Goal: Task Accomplishment & Management: Complete application form

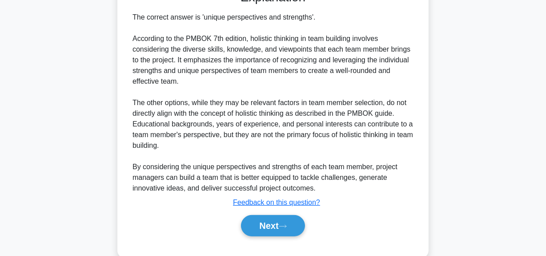
scroll to position [260, 0]
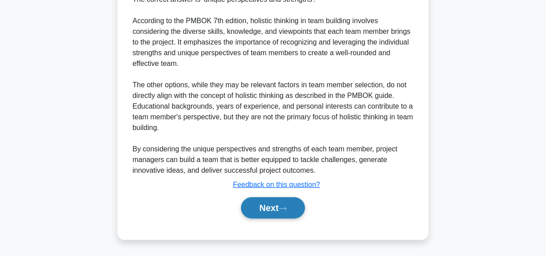
click at [276, 206] on button "Next" at bounding box center [273, 207] width 64 height 21
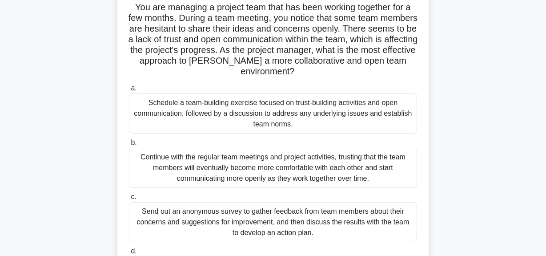
scroll to position [0, 0]
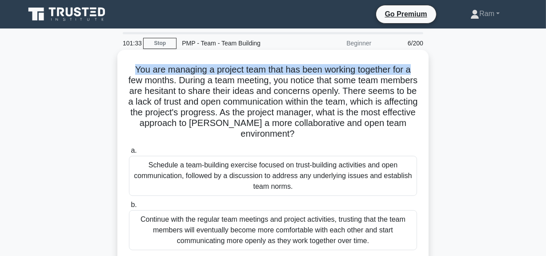
drag, startPoint x: 133, startPoint y: 71, endPoint x: 426, endPoint y: 68, distance: 293.1
click at [426, 68] on div "You are managing a project team that has been working together for a few months…" at bounding box center [272, 217] width 311 height 335
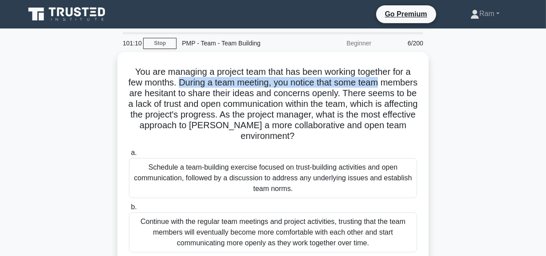
drag, startPoint x: 198, startPoint y: 80, endPoint x: 431, endPoint y: 79, distance: 232.6
click at [431, 79] on div "You are managing a project team that has been working together for a few months…" at bounding box center [273, 225] width 507 height 346
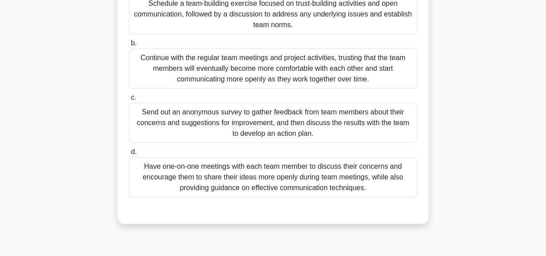
scroll to position [121, 0]
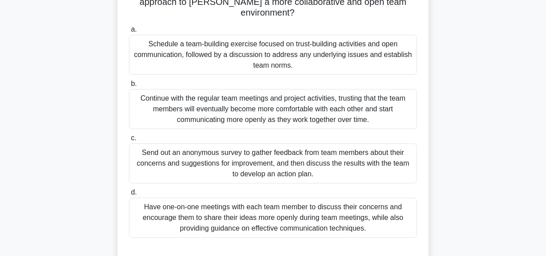
click at [285, 54] on div "Schedule a team-building exercise focused on trust-building activities and open…" at bounding box center [273, 55] width 288 height 40
click at [129, 32] on input "a. Schedule a team-building exercise focused on trust-building activities and o…" at bounding box center [129, 30] width 0 height 6
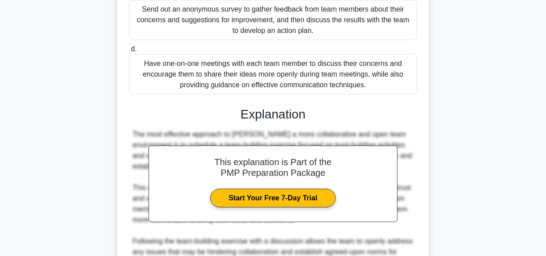
scroll to position [442, 0]
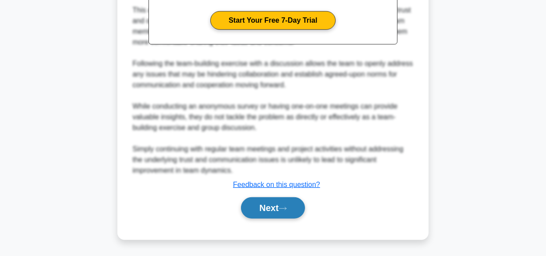
click at [287, 208] on icon at bounding box center [283, 208] width 8 height 5
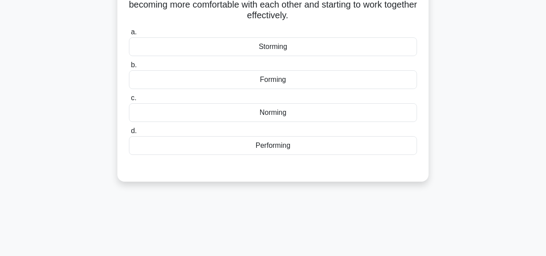
scroll to position [22, 0]
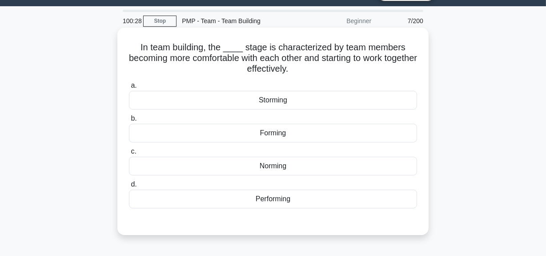
click at [292, 168] on div "Norming" at bounding box center [273, 166] width 288 height 19
click at [129, 154] on input "c. Norming" at bounding box center [129, 152] width 0 height 6
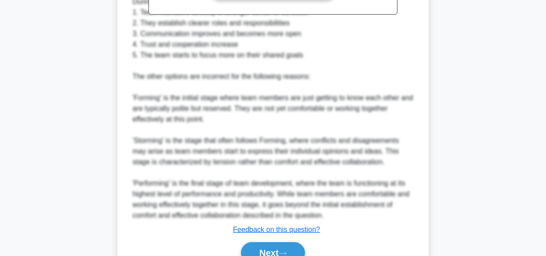
scroll to position [388, 0]
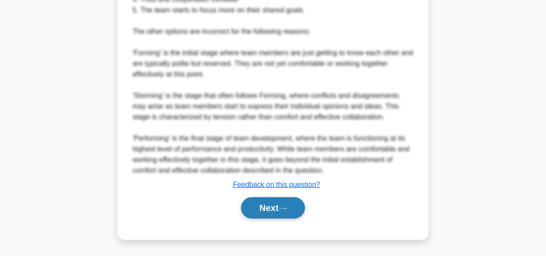
click at [283, 206] on icon at bounding box center [283, 208] width 8 height 5
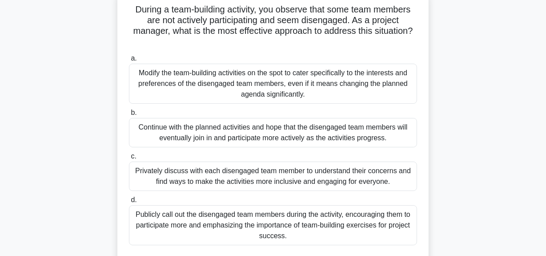
scroll to position [0, 0]
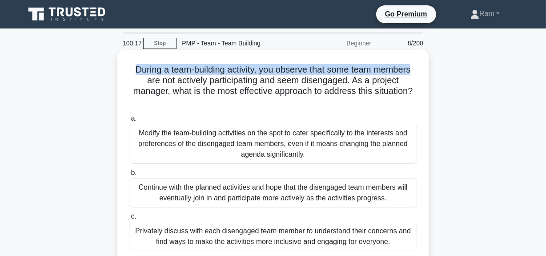
drag, startPoint x: 133, startPoint y: 68, endPoint x: 239, endPoint y: 129, distance: 122.9
click at [423, 67] on div "During a team-building activity, you observe that some team members are not act…" at bounding box center [273, 190] width 304 height 275
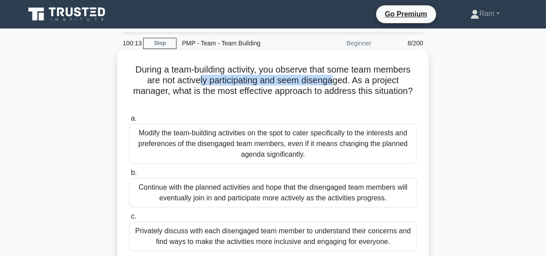
drag, startPoint x: 200, startPoint y: 84, endPoint x: 334, endPoint y: 82, distance: 133.9
click at [334, 82] on h5 "During a team-building activity, you observe that some team members are not act…" at bounding box center [273, 86] width 290 height 44
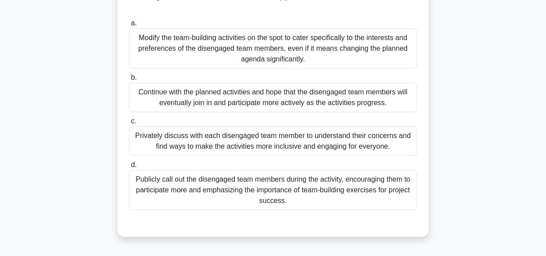
scroll to position [80, 0]
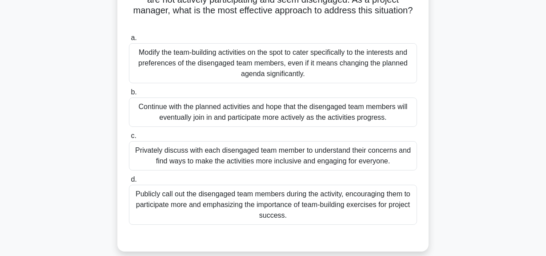
click at [298, 67] on div "Modify the team-building activities on the spot to cater specifically to the in…" at bounding box center [273, 63] width 288 height 40
click at [129, 41] on input "a. Modify the team-building activities on the spot to cater specifically to the…" at bounding box center [129, 38] width 0 height 6
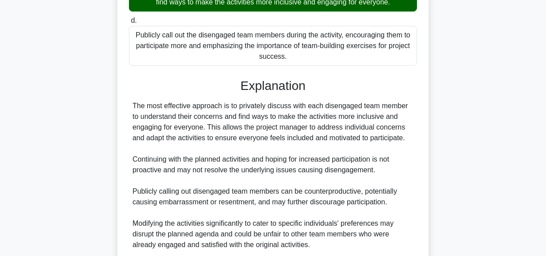
scroll to position [283, 0]
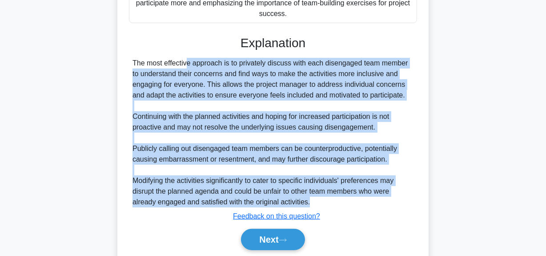
drag, startPoint x: 132, startPoint y: 66, endPoint x: 386, endPoint y: 202, distance: 288.3
click at [386, 202] on div "The most effective approach is to privately discuss with each disengaged team m…" at bounding box center [273, 132] width 288 height 149
drag, startPoint x: 292, startPoint y: 92, endPoint x: 263, endPoint y: 63, distance: 40.9
click at [263, 63] on div "The most effective approach is to privately discuss with each disengaged team m…" at bounding box center [273, 132] width 281 height 149
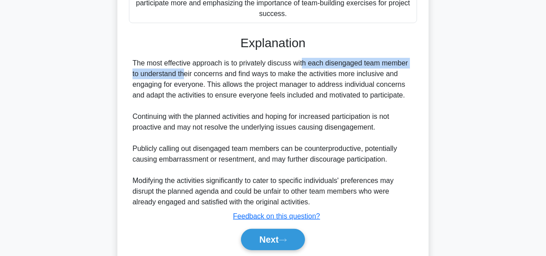
drag, startPoint x: 259, startPoint y: 65, endPoint x: 412, endPoint y: 59, distance: 152.7
click at [412, 59] on div "The most effective approach is to privately discuss with each disengaged team m…" at bounding box center [273, 132] width 281 height 149
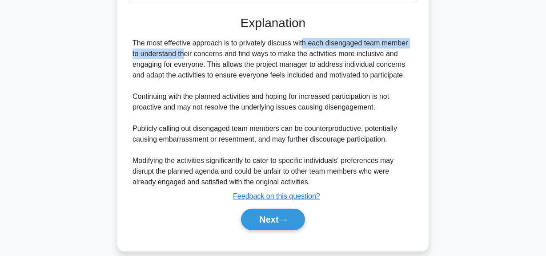
scroll to position [314, 0]
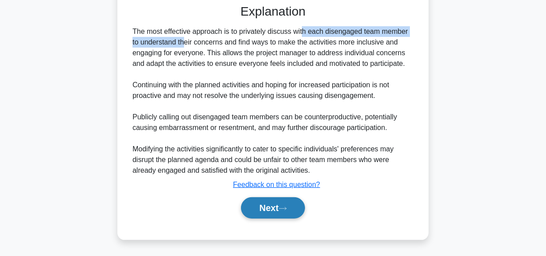
click at [262, 209] on button "Next" at bounding box center [273, 207] width 64 height 21
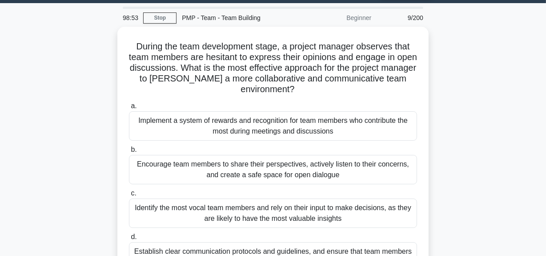
scroll to position [0, 0]
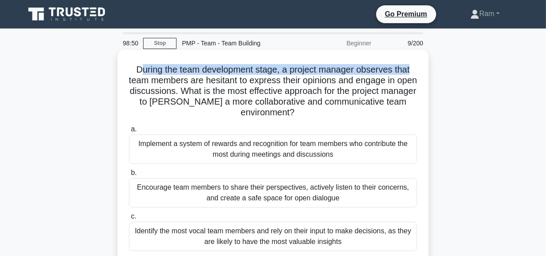
drag, startPoint x: 140, startPoint y: 67, endPoint x: 418, endPoint y: 59, distance: 279.0
click at [418, 59] on div "During the team development stage, a project manager observes that team members…" at bounding box center [273, 185] width 304 height 264
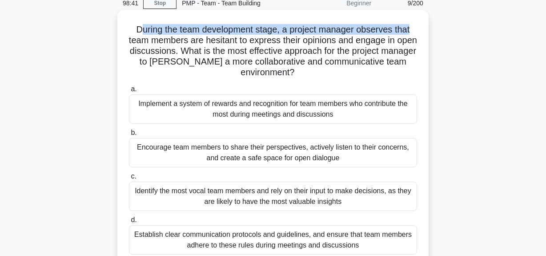
scroll to position [80, 0]
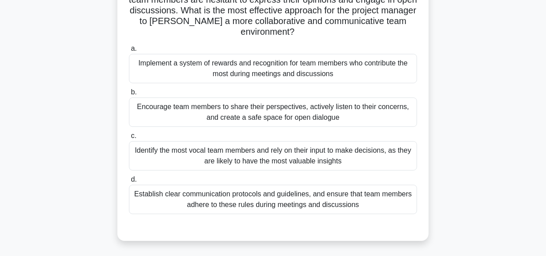
click at [362, 112] on div "Encourage team members to share their perspectives, actively listen to their co…" at bounding box center [273, 111] width 288 height 29
click at [129, 95] on input "b. Encourage team members to share their perspectives, actively listen to their…" at bounding box center [129, 92] width 0 height 6
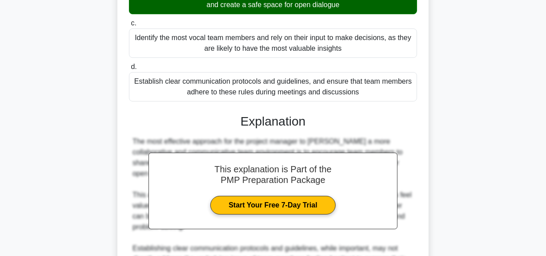
scroll to position [283, 0]
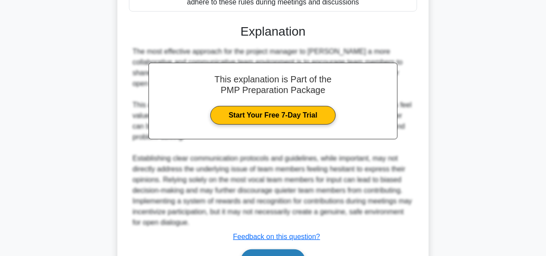
click at [287, 255] on icon at bounding box center [283, 260] width 8 height 5
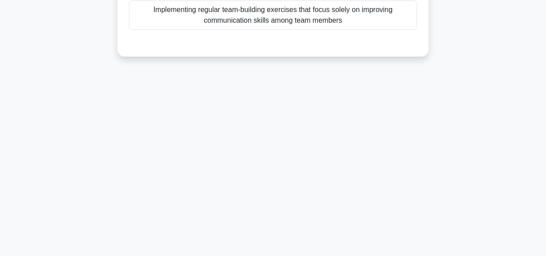
scroll to position [22, 0]
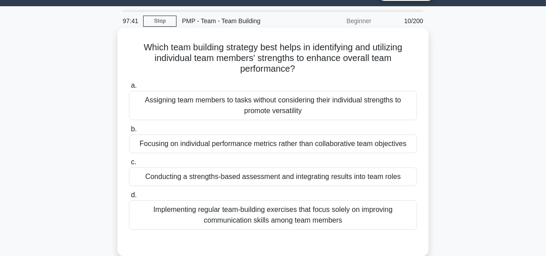
click at [284, 177] on div "Conducting a strengths-based assessment and integrating results into team roles" at bounding box center [273, 176] width 288 height 19
click at [129, 165] on input "c. Conducting a strengths-based assessment and integrating results into team ro…" at bounding box center [129, 162] width 0 height 6
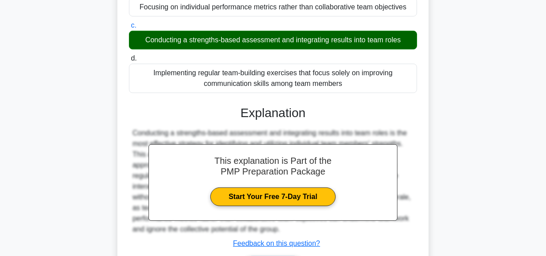
scroll to position [224, 0]
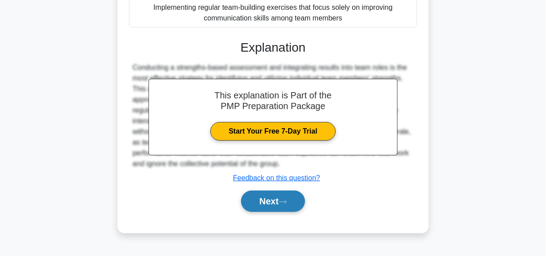
click at [281, 197] on button "Next" at bounding box center [273, 200] width 64 height 21
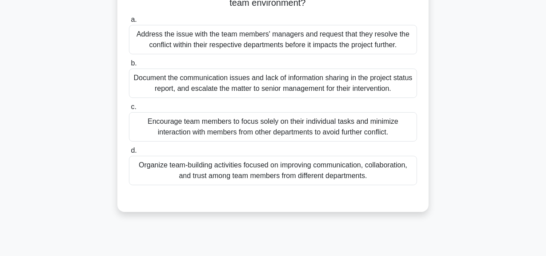
scroll to position [202, 0]
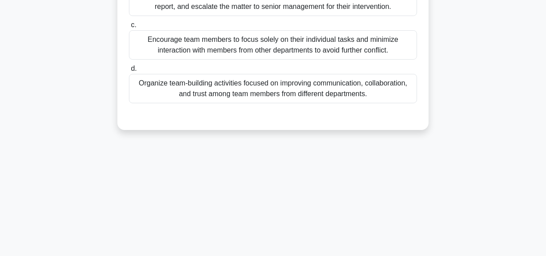
click at [312, 93] on div "Organize team-building activities focused on improving communication, collabora…" at bounding box center [273, 88] width 288 height 29
click at [129, 72] on input "d. Organize team-building activities focused on improving communication, collab…" at bounding box center [129, 69] width 0 height 6
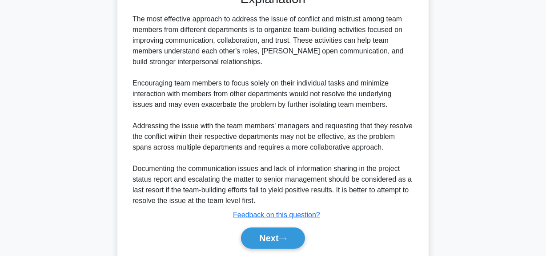
scroll to position [356, 0]
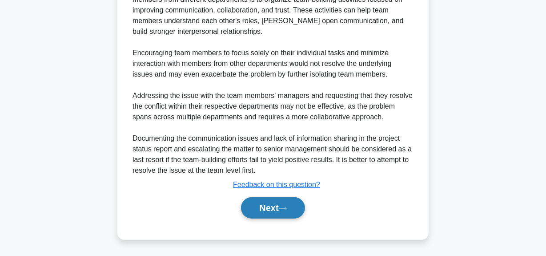
click at [272, 204] on button "Next" at bounding box center [273, 207] width 64 height 21
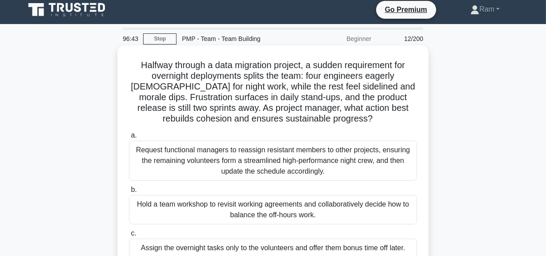
scroll to position [0, 0]
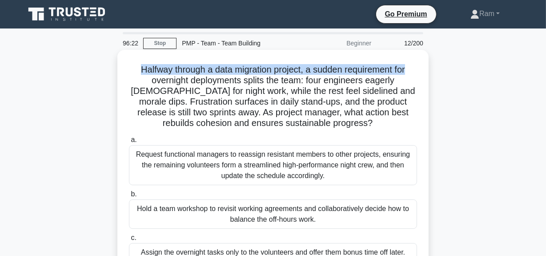
drag, startPoint x: 134, startPoint y: 70, endPoint x: 410, endPoint y: 58, distance: 276.0
click at [410, 58] on div "Halfway through a data migration project, a sudden requirement for overnight de…" at bounding box center [273, 190] width 304 height 275
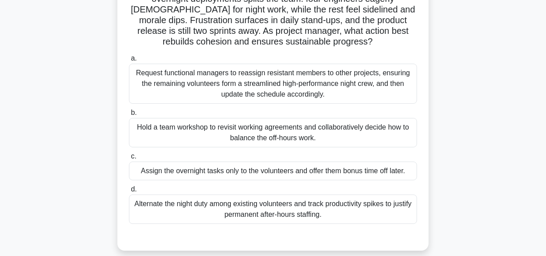
scroll to position [80, 0]
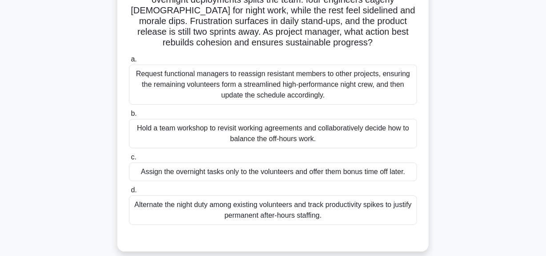
click at [253, 135] on div "Hold a team workshop to revisit working agreements and collaboratively decide h…" at bounding box center [273, 133] width 288 height 29
click at [129, 117] on input "b. Hold a team workshop to revisit working agreements and collaboratively decid…" at bounding box center [129, 114] width 0 height 6
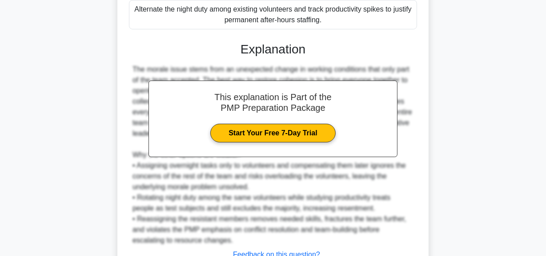
scroll to position [346, 0]
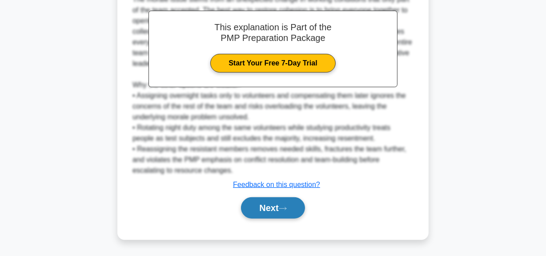
click at [253, 212] on button "Next" at bounding box center [273, 207] width 64 height 21
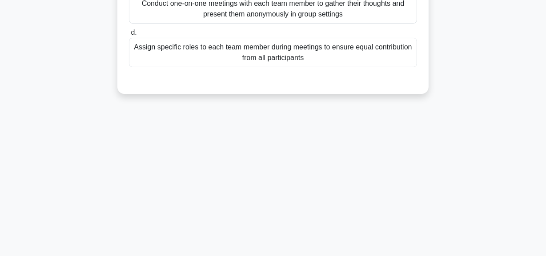
scroll to position [57, 0]
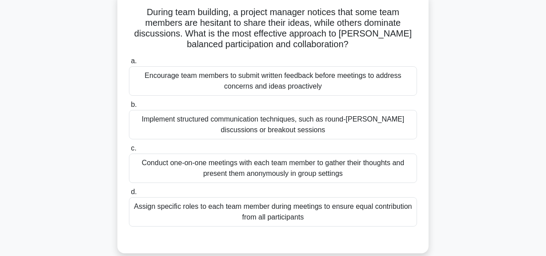
click at [241, 173] on div "Conduct one-on-one meetings with each team member to gather their thoughts and …" at bounding box center [273, 167] width 288 height 29
click at [129, 151] on input "c. Conduct one-on-one meetings with each team member to gather their thoughts a…" at bounding box center [129, 148] width 0 height 6
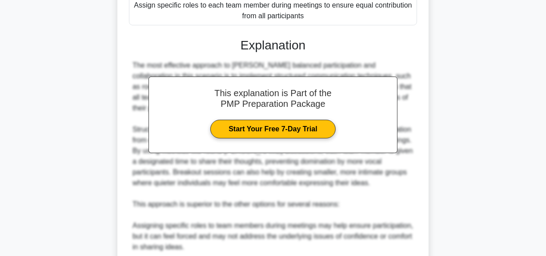
scroll to position [464, 0]
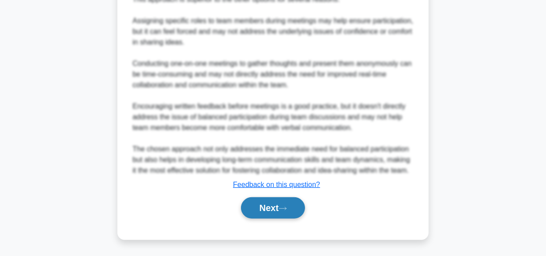
click at [267, 210] on button "Next" at bounding box center [273, 207] width 64 height 21
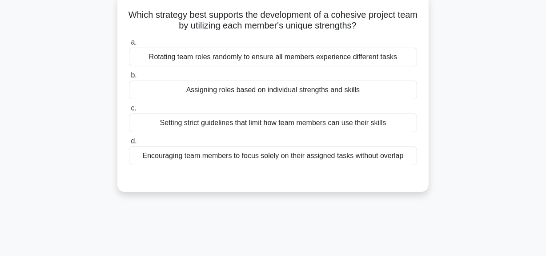
scroll to position [22, 0]
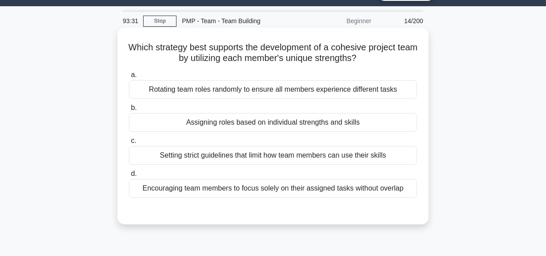
click at [287, 87] on div "Rotating team roles randomly to ensure all members experience different tasks" at bounding box center [273, 89] width 288 height 19
click at [129, 78] on input "a. Rotating team roles randomly to ensure all members experience different tasks" at bounding box center [129, 75] width 0 height 6
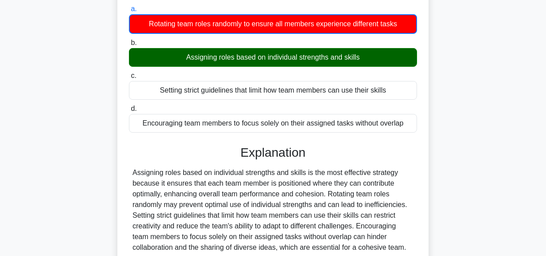
scroll to position [184, 0]
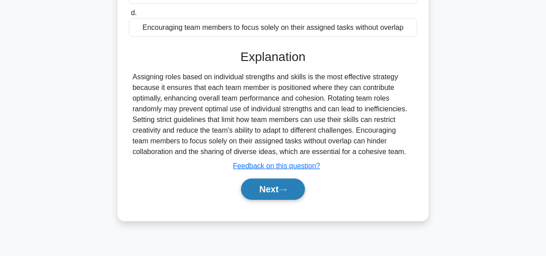
click at [276, 187] on button "Next" at bounding box center [273, 188] width 64 height 21
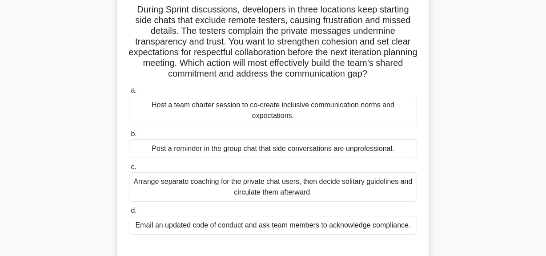
scroll to position [22, 0]
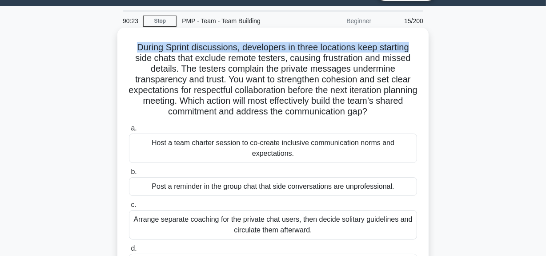
drag, startPoint x: 133, startPoint y: 44, endPoint x: 414, endPoint y: 49, distance: 280.7
click at [414, 49] on h5 "During Sprint discussions, developers in three locations keep starting side cha…" at bounding box center [273, 80] width 290 height 76
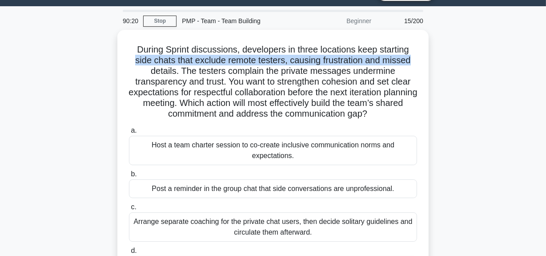
drag, startPoint x: 131, startPoint y: 60, endPoint x: 429, endPoint y: 58, distance: 297.5
click at [429, 58] on div "During Sprint discussions, developers in three locations keep starting side cha…" at bounding box center [273, 171] width 507 height 282
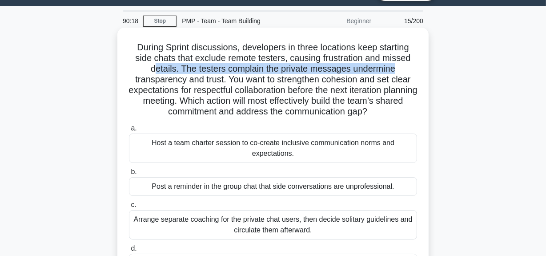
drag, startPoint x: 156, startPoint y: 70, endPoint x: 422, endPoint y: 68, distance: 266.4
click at [422, 68] on div "During Sprint discussions, developers in three locations keep starting side cha…" at bounding box center [273, 163] width 304 height 264
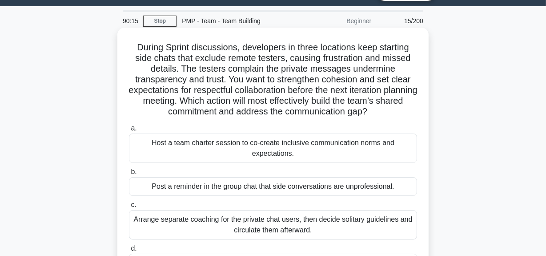
drag, startPoint x: 236, startPoint y: 82, endPoint x: 294, endPoint y: 88, distance: 58.5
click at [238, 82] on h5 "During Sprint discussions, developers in three locations keep starting side cha…" at bounding box center [273, 80] width 290 height 76
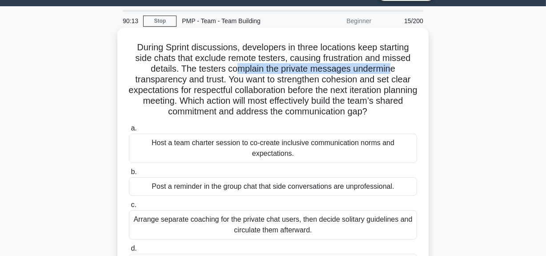
drag, startPoint x: 238, startPoint y: 68, endPoint x: 315, endPoint y: 99, distance: 82.8
click at [391, 68] on h5 "During Sprint discussions, developers in three locations keep starting side cha…" at bounding box center [273, 80] width 290 height 76
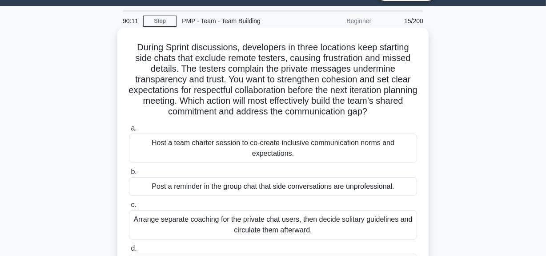
click at [199, 77] on h5 "During Sprint discussions, developers in three locations keep starting side cha…" at bounding box center [273, 80] width 290 height 76
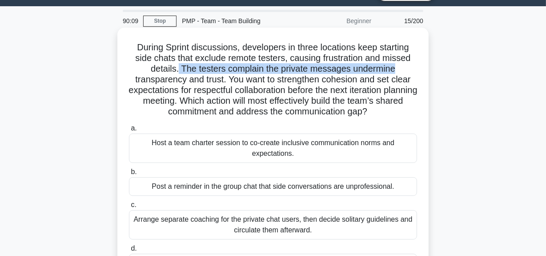
drag, startPoint x: 177, startPoint y: 68, endPoint x: 370, endPoint y: 75, distance: 193.1
click at [414, 72] on h5 "During Sprint discussions, developers in three locations keep starting side cha…" at bounding box center [273, 80] width 290 height 76
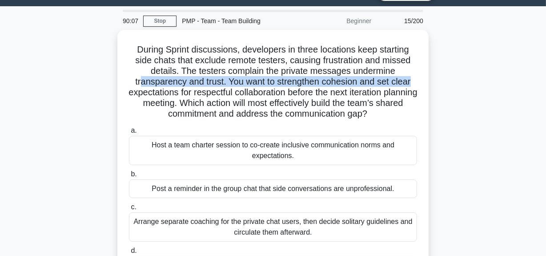
drag, startPoint x: 138, startPoint y: 80, endPoint x: 441, endPoint y: 83, distance: 303.3
click at [441, 83] on div "During Sprint discussions, developers in three locations keep starting side cha…" at bounding box center [273, 171] width 507 height 282
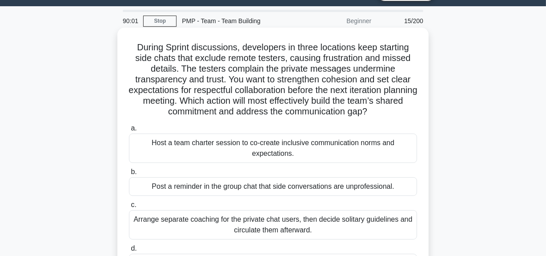
click at [270, 88] on h5 "During Sprint discussions, developers in three locations keep starting side cha…" at bounding box center [273, 80] width 290 height 76
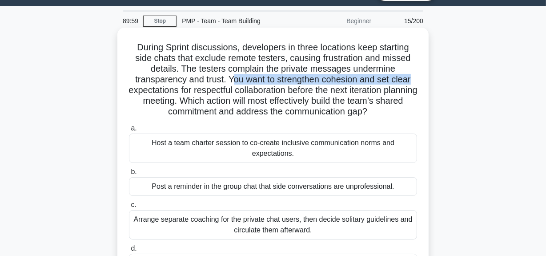
drag, startPoint x: 230, startPoint y: 80, endPoint x: 414, endPoint y: 84, distance: 184.1
click at [414, 84] on h5 "During Sprint discussions, developers in three locations keep starting side cha…" at bounding box center [273, 80] width 290 height 76
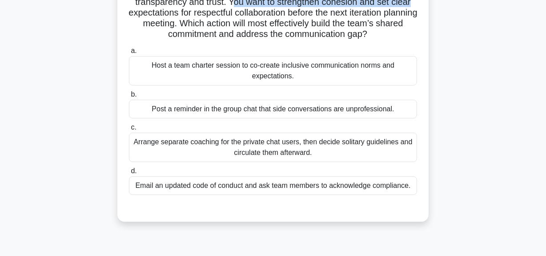
scroll to position [103, 0]
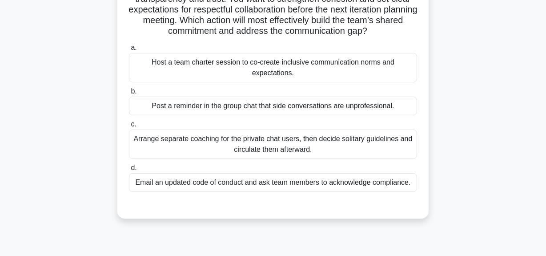
click at [284, 70] on div "Host a team charter session to co-create inclusive communication norms and expe…" at bounding box center [273, 67] width 288 height 29
click at [129, 51] on input "a. Host a team charter session to co-create inclusive communication norms and e…" at bounding box center [129, 48] width 0 height 6
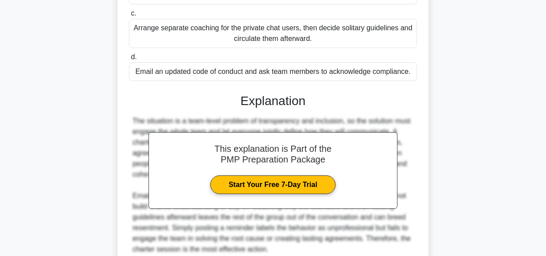
scroll to position [292, 0]
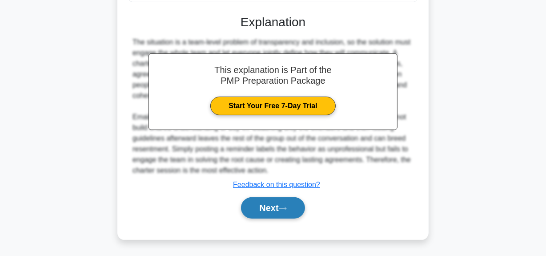
click at [263, 205] on button "Next" at bounding box center [273, 207] width 64 height 21
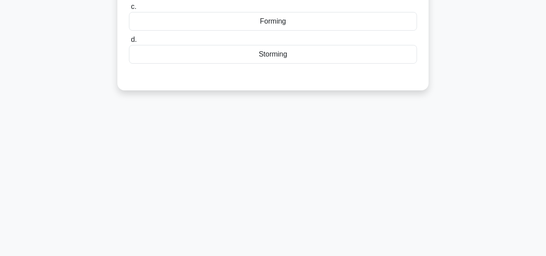
scroll to position [0, 0]
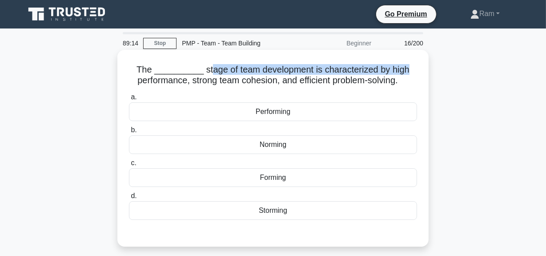
drag, startPoint x: 203, startPoint y: 72, endPoint x: 411, endPoint y: 73, distance: 208.6
click at [411, 73] on h5 "The __________ stage of team development is characterized by high performance, …" at bounding box center [273, 75] width 290 height 22
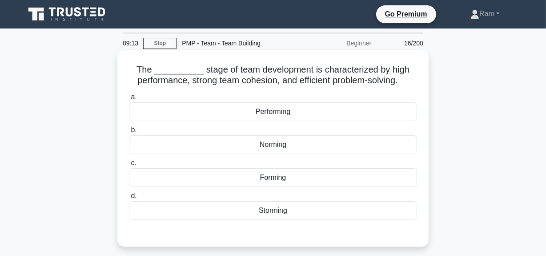
click at [213, 84] on h5 "The __________ stage of team development is characterized by high performance, …" at bounding box center [273, 75] width 290 height 22
drag, startPoint x: 139, startPoint y: 68, endPoint x: 418, endPoint y: 79, distance: 278.6
click at [418, 79] on h5 "The __________ stage of team development is characterized by high performance, …" at bounding box center [273, 75] width 290 height 22
click at [296, 113] on div "Performing" at bounding box center [273, 111] width 288 height 19
click at [129, 100] on input "a. Performing" at bounding box center [129, 97] width 0 height 6
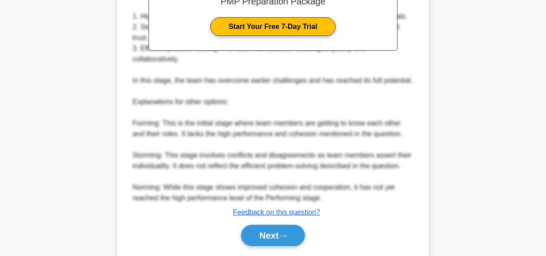
scroll to position [314, 0]
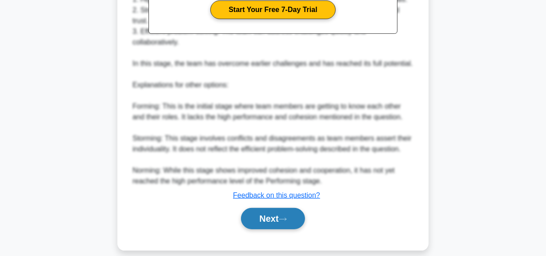
click at [271, 208] on button "Next" at bounding box center [273, 218] width 64 height 21
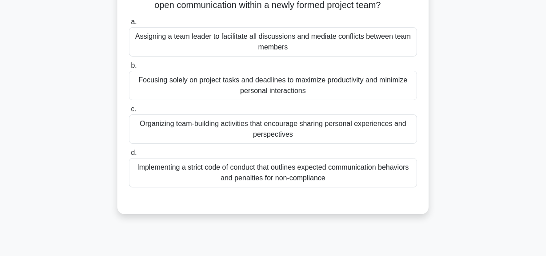
scroll to position [80, 0]
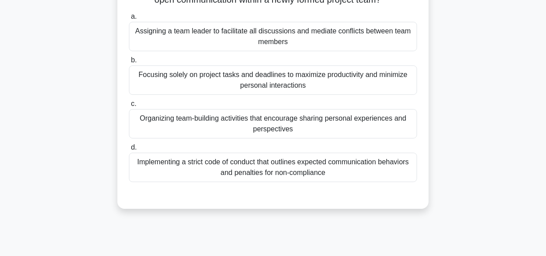
click at [318, 130] on div "Organizing team-building activities that encourage sharing personal experiences…" at bounding box center [273, 123] width 288 height 29
click at [129, 107] on input "c. Organizing team-building activities that encourage sharing personal experien…" at bounding box center [129, 104] width 0 height 6
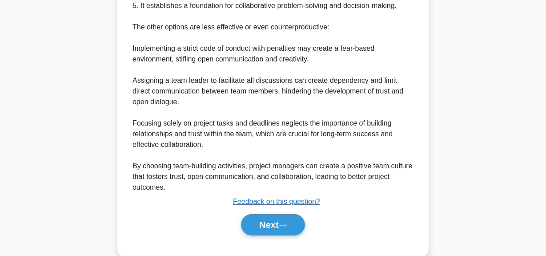
scroll to position [420, 0]
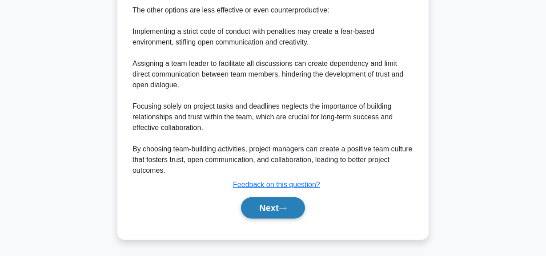
click at [270, 216] on button "Next" at bounding box center [273, 207] width 64 height 21
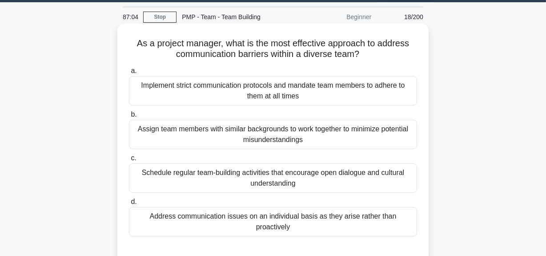
scroll to position [40, 0]
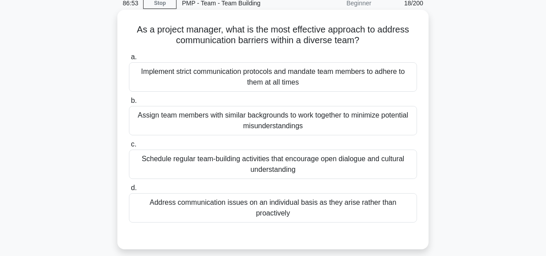
click at [251, 169] on div "Schedule regular team-building activities that encourage open dialogue and cult…" at bounding box center [273, 163] width 288 height 29
click at [129, 147] on input "c. Schedule regular team-building activities that encourage open dialogue and c…" at bounding box center [129, 144] width 0 height 6
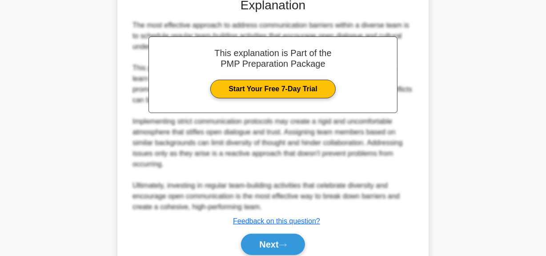
scroll to position [303, 0]
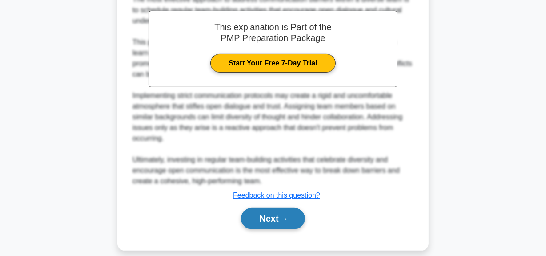
click at [249, 208] on button "Next" at bounding box center [273, 218] width 64 height 21
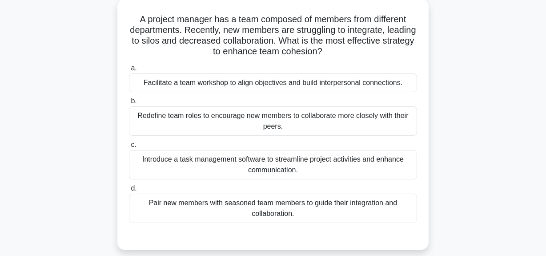
scroll to position [22, 0]
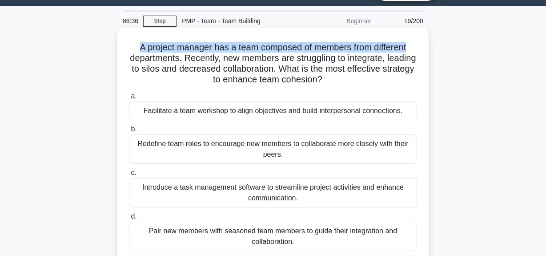
drag, startPoint x: 134, startPoint y: 48, endPoint x: 417, endPoint y: 45, distance: 282.4
click at [417, 45] on h5 "A project manager has a team composed of members from different departments. Re…" at bounding box center [273, 64] width 290 height 44
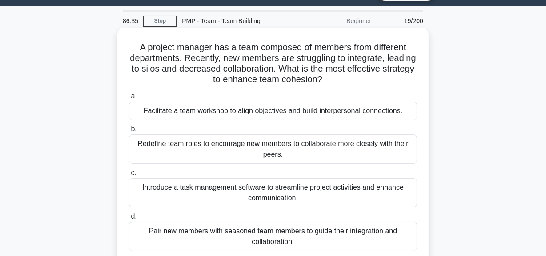
click at [319, 62] on h5 "A project manager has a team composed of members from different departments. Re…" at bounding box center [273, 64] width 290 height 44
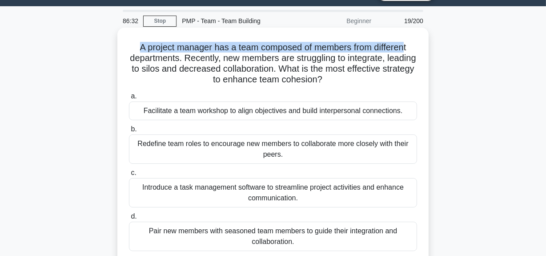
drag, startPoint x: 136, startPoint y: 49, endPoint x: 405, endPoint y: 40, distance: 269.2
click at [405, 40] on div "A project manager has a team composed of members from different departments. Re…" at bounding box center [273, 152] width 304 height 243
click at [263, 49] on h5 "A project manager has a team composed of members from different departments. Re…" at bounding box center [273, 64] width 290 height 44
drag, startPoint x: 135, startPoint y: 48, endPoint x: 373, endPoint y: 41, distance: 238.5
click at [373, 42] on h5 "A project manager has a team composed of members from different departments. Re…" at bounding box center [273, 64] width 290 height 44
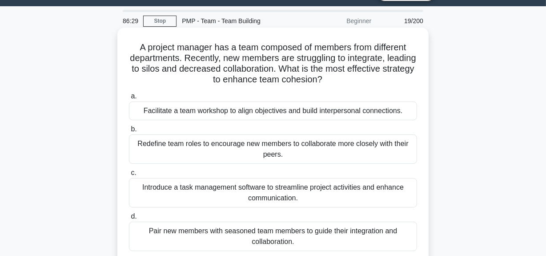
click at [360, 56] on h5 "A project manager has a team composed of members from different departments. Re…" at bounding box center [273, 64] width 290 height 44
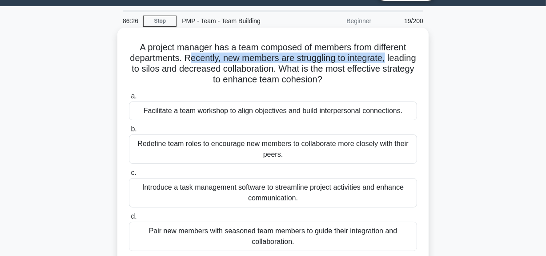
drag, startPoint x: 204, startPoint y: 59, endPoint x: 245, endPoint y: 60, distance: 40.5
click at [428, 53] on div "A project manager has a team composed of members from different departments. Re…" at bounding box center [272, 153] width 311 height 250
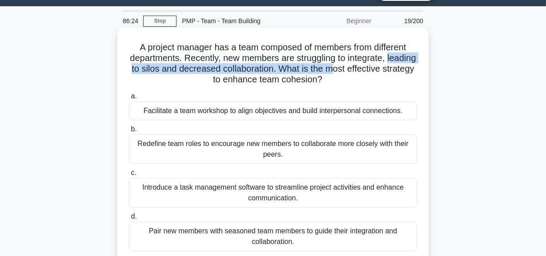
drag, startPoint x: 129, startPoint y: 70, endPoint x: 358, endPoint y: 76, distance: 229.1
click at [369, 73] on h5 "A project manager has a team composed of members from different departments. Re…" at bounding box center [273, 64] width 290 height 44
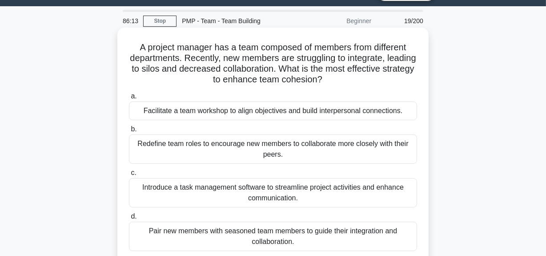
click at [306, 77] on h5 "A project manager has a team composed of members from different departments. Re…" at bounding box center [273, 64] width 290 height 44
drag, startPoint x: 311, startPoint y: 71, endPoint x: 343, endPoint y: 83, distance: 33.6
click at [343, 83] on h5 "A project manager has a team composed of members from different departments. Re…" at bounding box center [273, 64] width 290 height 44
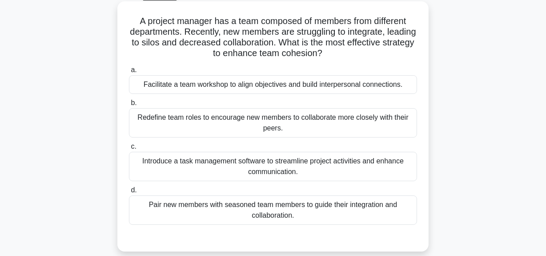
scroll to position [62, 0]
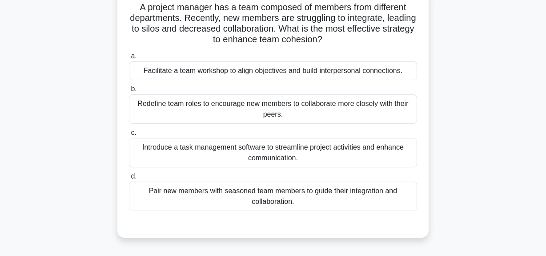
click at [306, 66] on div "Facilitate a team workshop to align objectives and build interpersonal connecti…" at bounding box center [273, 70] width 288 height 19
click at [129, 59] on input "a. Facilitate a team workshop to align objectives and build interpersonal conne…" at bounding box center [129, 56] width 0 height 6
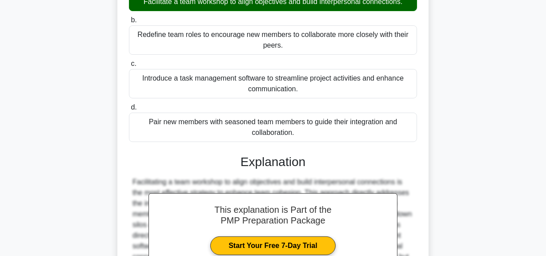
scroll to position [249, 0]
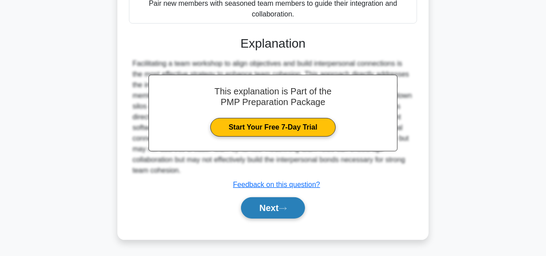
click at [279, 204] on button "Next" at bounding box center [273, 207] width 64 height 21
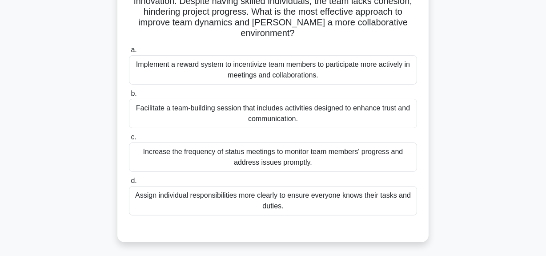
scroll to position [0, 0]
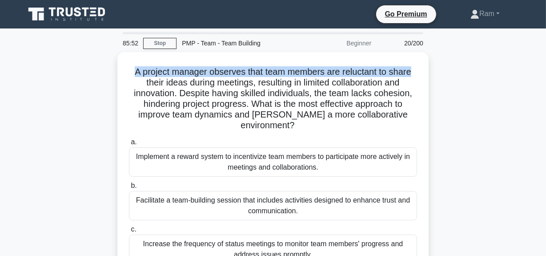
drag, startPoint x: 132, startPoint y: 71, endPoint x: 434, endPoint y: 58, distance: 301.8
click at [434, 58] on div "A project manager observes that team members are reluctant to share their ideas…" at bounding box center [273, 198] width 507 height 293
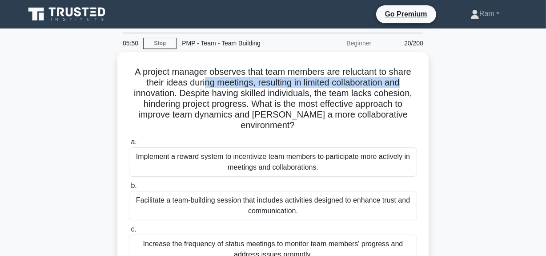
drag, startPoint x: 203, startPoint y: 79, endPoint x: 434, endPoint y: 86, distance: 230.5
click at [434, 86] on div "A project manager observes that team members are reluctant to share their ideas…" at bounding box center [273, 198] width 507 height 293
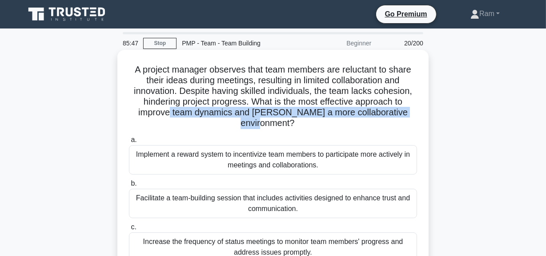
drag, startPoint x: 165, startPoint y: 114, endPoint x: 419, endPoint y: 108, distance: 254.9
click at [422, 108] on div "A project manager observes that team members are reluctant to share their ideas…" at bounding box center [273, 190] width 304 height 275
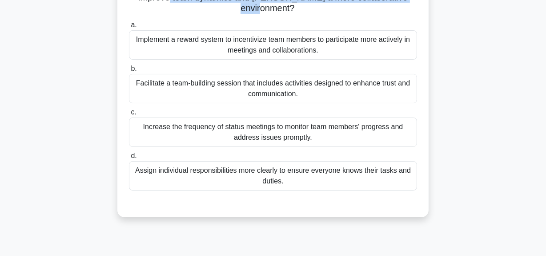
scroll to position [121, 0]
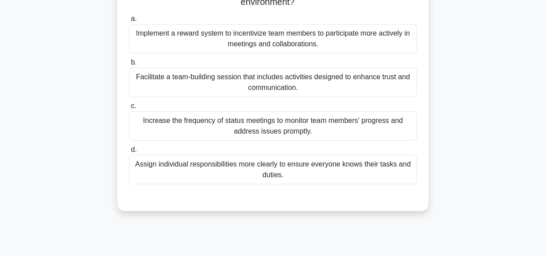
click at [274, 84] on div "Facilitate a team-building session that includes activities designed to enhance…" at bounding box center [273, 82] width 288 height 29
click at [129, 65] on input "b. Facilitate a team-building session that includes activities designed to enha…" at bounding box center [129, 63] width 0 height 6
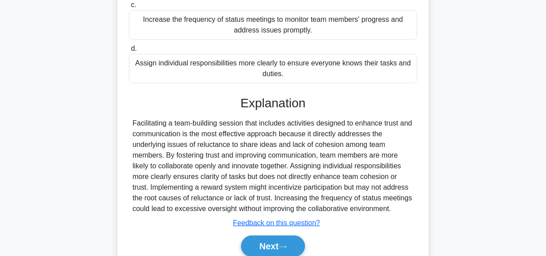
scroll to position [260, 0]
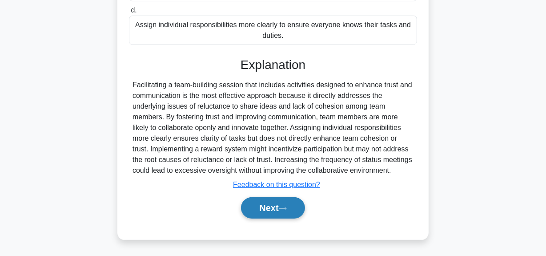
click at [266, 206] on button "Next" at bounding box center [273, 207] width 64 height 21
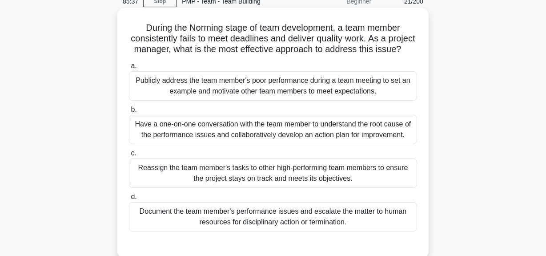
scroll to position [0, 0]
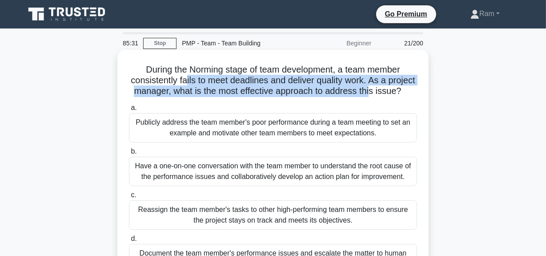
drag, startPoint x: 197, startPoint y: 80, endPoint x: 406, endPoint y: 88, distance: 208.7
click at [406, 88] on h5 "During the Norming stage of team development, a team member consistently fails …" at bounding box center [273, 80] width 290 height 33
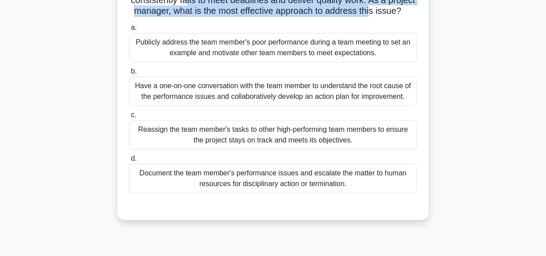
scroll to position [80, 0]
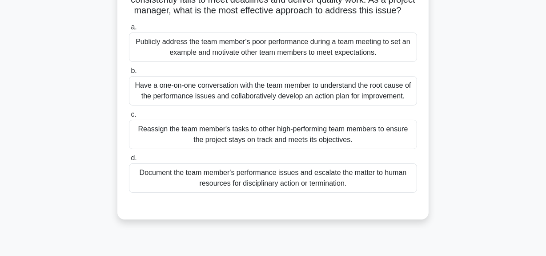
click at [301, 105] on div "Have a one-on-one conversation with the team member to understand the root caus…" at bounding box center [273, 90] width 288 height 29
click at [129, 74] on input "b. Have a one-on-one conversation with the team member to understand the root c…" at bounding box center [129, 71] width 0 height 6
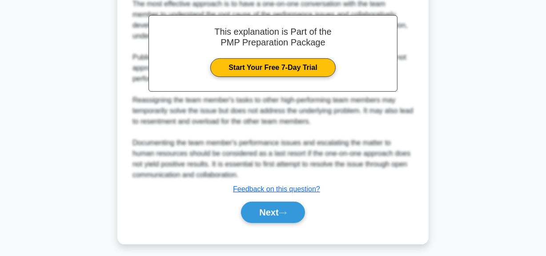
scroll to position [323, 0]
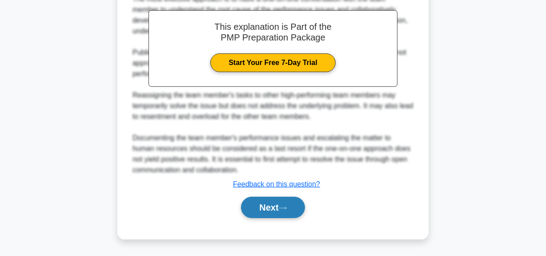
click at [274, 218] on button "Next" at bounding box center [273, 207] width 64 height 21
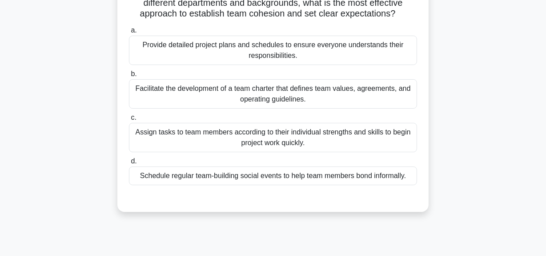
scroll to position [80, 0]
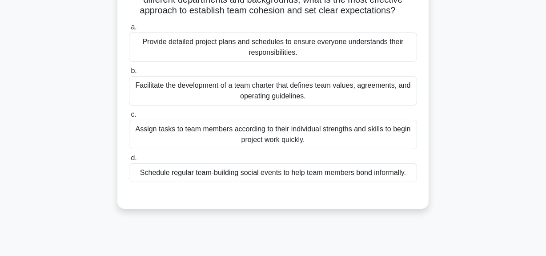
click at [329, 93] on div "Facilitate the development of a team charter that defines team values, agreemen…" at bounding box center [273, 90] width 288 height 29
click at [129, 74] on input "b. Facilitate the development of a team charter that defines team values, agree…" at bounding box center [129, 71] width 0 height 6
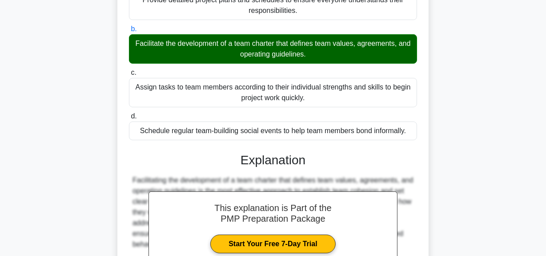
scroll to position [1, 0]
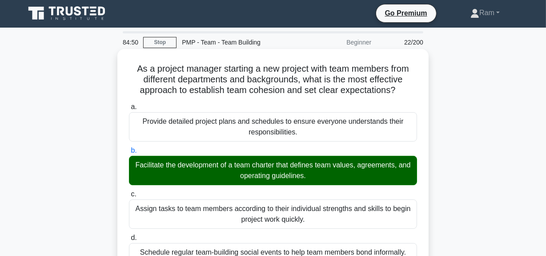
drag, startPoint x: 310, startPoint y: 80, endPoint x: 417, endPoint y: 97, distance: 108.4
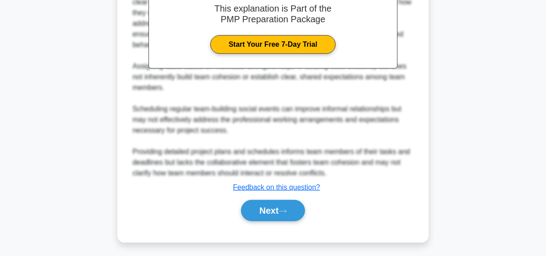
scroll to position [325, 0]
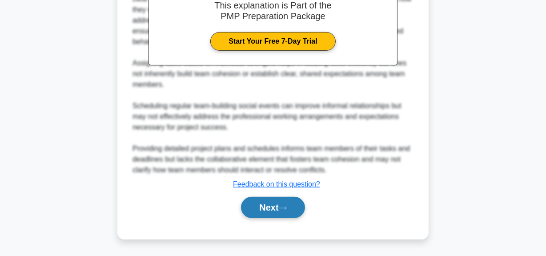
click at [276, 204] on button "Next" at bounding box center [273, 207] width 64 height 21
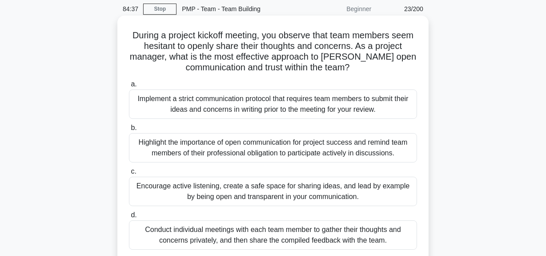
scroll to position [80, 0]
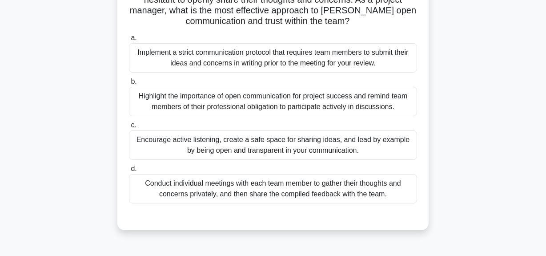
drag, startPoint x: 330, startPoint y: 152, endPoint x: 326, endPoint y: 164, distance: 12.5
click at [330, 152] on div "Encourage active listening, create a safe space for sharing ideas, and lead by …" at bounding box center [273, 144] width 288 height 29
click at [129, 128] on input "c. Encourage active listening, create a safe space for sharing ideas, and lead …" at bounding box center [129, 125] width 0 height 6
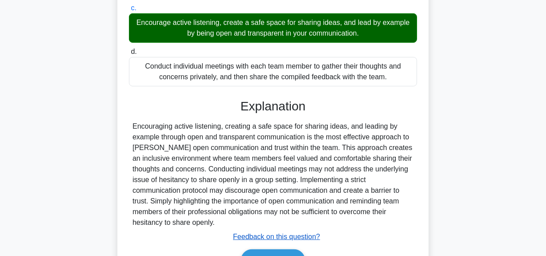
scroll to position [249, 0]
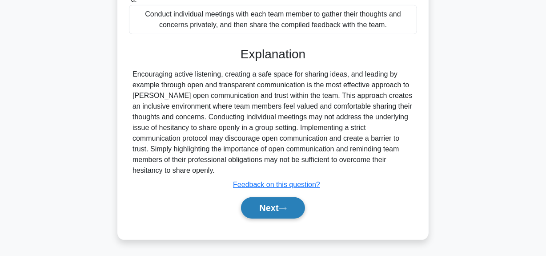
click at [267, 213] on button "Next" at bounding box center [273, 207] width 64 height 21
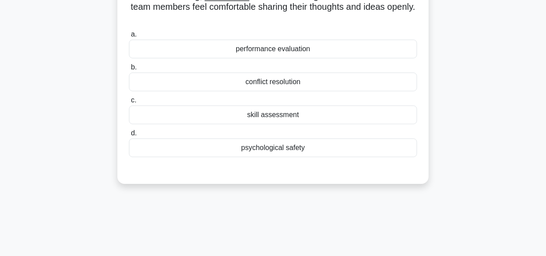
scroll to position [22, 0]
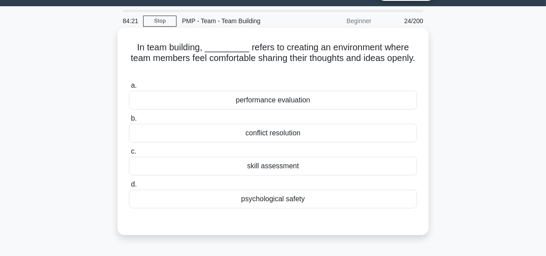
click at [310, 202] on div "psychological safety" at bounding box center [273, 198] width 288 height 19
click at [129, 187] on input "d. psychological safety" at bounding box center [129, 184] width 0 height 6
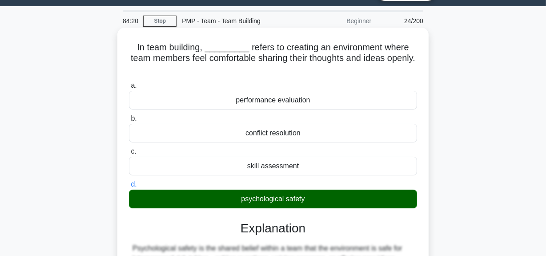
scroll to position [224, 0]
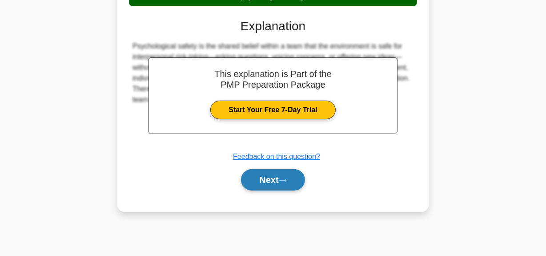
click at [285, 188] on button "Next" at bounding box center [273, 179] width 64 height 21
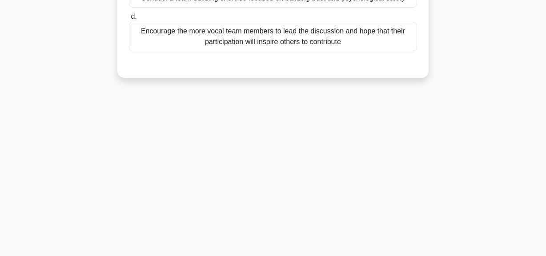
scroll to position [62, 0]
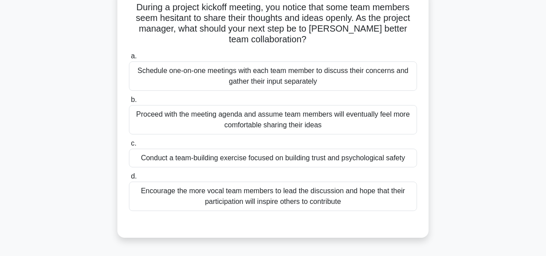
click at [283, 158] on div "Conduct a team-building exercise focused on building trust and psychological sa…" at bounding box center [273, 158] width 288 height 19
click at [129, 146] on input "c. Conduct a team-building exercise focused on building trust and psychological…" at bounding box center [129, 144] width 0 height 6
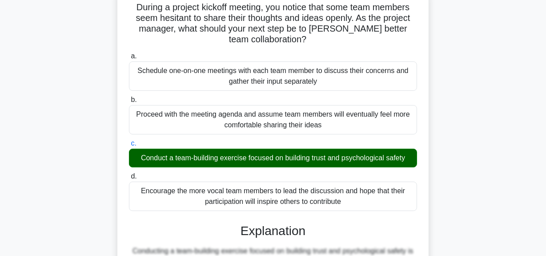
scroll to position [260, 0]
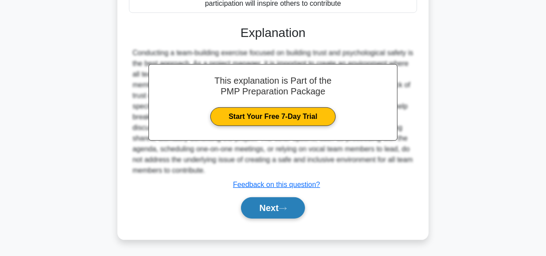
click at [267, 209] on button "Next" at bounding box center [273, 207] width 64 height 21
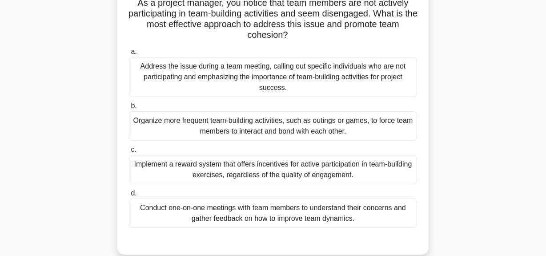
scroll to position [80, 0]
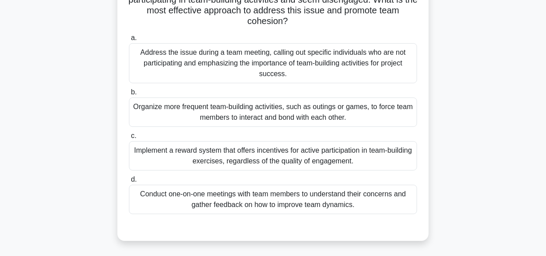
click at [284, 115] on div "Organize more frequent team-building activities, such as outings or games, to f…" at bounding box center [273, 111] width 288 height 29
click at [129, 95] on input "b. Organize more frequent team-building activities, such as outings or games, t…" at bounding box center [129, 92] width 0 height 6
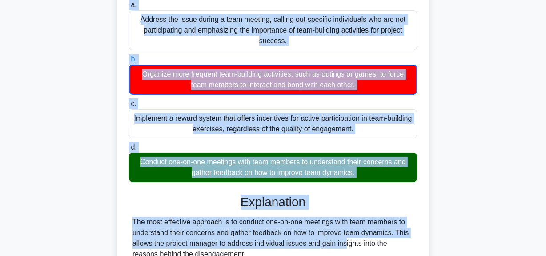
scroll to position [146, 0]
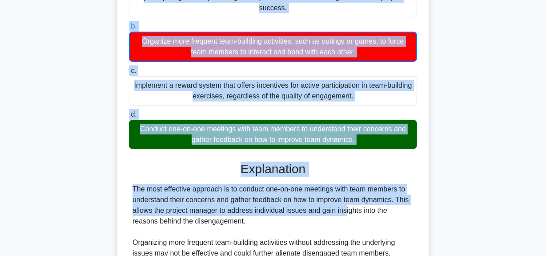
drag, startPoint x: 133, startPoint y: 70, endPoint x: 380, endPoint y: 149, distance: 259.9
click at [380, 149] on div "As a project manager, you notice that team members are not actively participati…" at bounding box center [273, 144] width 304 height 475
copy div "As a project manager, you notice that team members are not actively participati…"
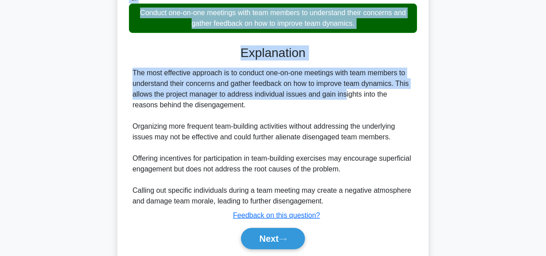
scroll to position [267, 0]
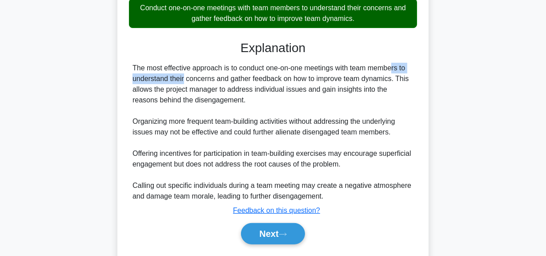
drag, startPoint x: 331, startPoint y: 70, endPoint x: 422, endPoint y: 71, distance: 90.7
click at [422, 71] on div "As a project manager, you notice that team members are not actively participati…" at bounding box center [273, 23] width 304 height 475
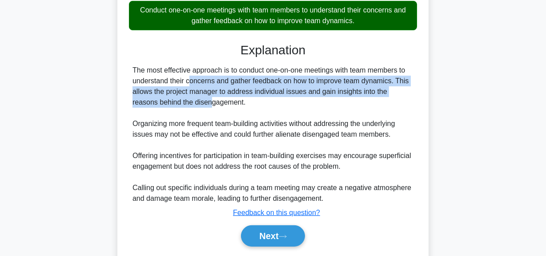
drag, startPoint x: 134, startPoint y: 80, endPoint x: 433, endPoint y: 89, distance: 299.0
click at [433, 89] on div "As a project manager, you notice that team members are not actively participati…" at bounding box center [273, 31] width 507 height 493
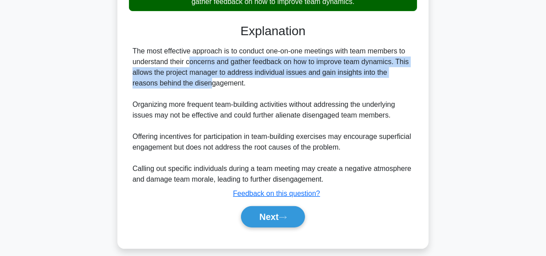
scroll to position [293, 0]
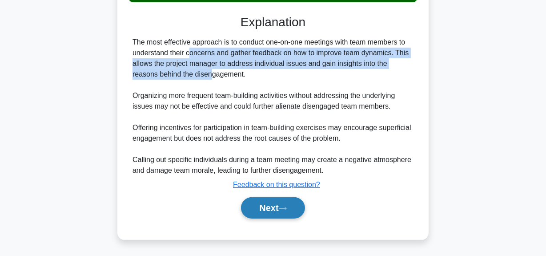
click at [265, 210] on button "Next" at bounding box center [273, 207] width 64 height 21
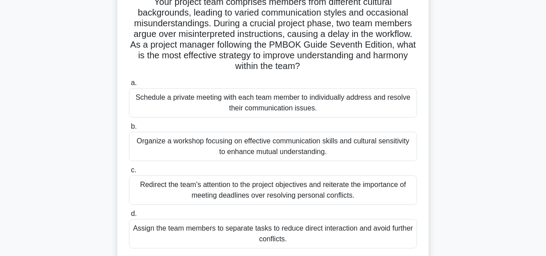
scroll to position [22, 0]
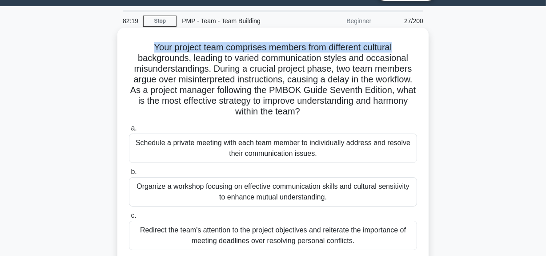
drag, startPoint x: 151, startPoint y: 48, endPoint x: 303, endPoint y: 52, distance: 152.2
click at [406, 36] on div "Your project team comprises members from different cultural backgrounds, leadin…" at bounding box center [273, 174] width 304 height 286
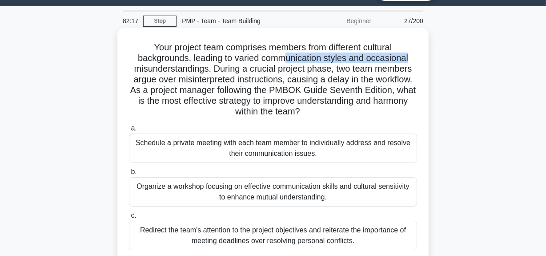
drag, startPoint x: 285, startPoint y: 60, endPoint x: 418, endPoint y: 59, distance: 133.0
click at [418, 59] on h5 "Your project team comprises members from different cultural backgrounds, leadin…" at bounding box center [273, 80] width 290 height 76
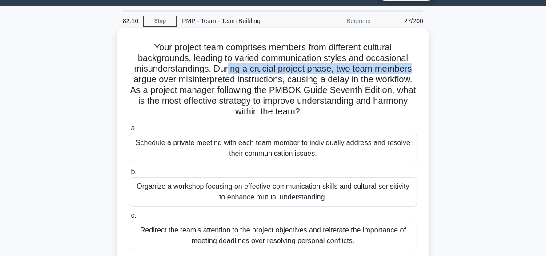
drag, startPoint x: 228, startPoint y: 69, endPoint x: 413, endPoint y: 69, distance: 185.5
click at [413, 69] on h5 "Your project team comprises members from different cultural backgrounds, leadin…" at bounding box center [273, 80] width 290 height 76
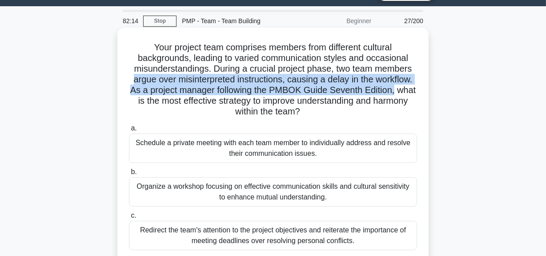
drag, startPoint x: 129, startPoint y: 80, endPoint x: 292, endPoint y: 123, distance: 168.3
click at [440, 94] on div "Your project team comprises members from different cultural backgrounds, leadin…" at bounding box center [273, 181] width 507 height 303
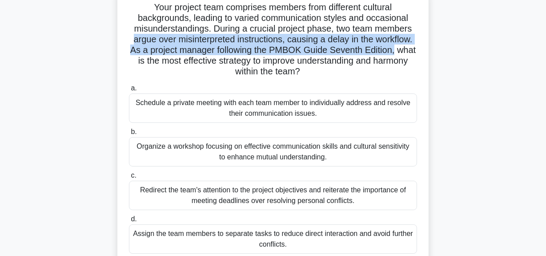
drag, startPoint x: 149, startPoint y: 65, endPoint x: 365, endPoint y: 72, distance: 216.7
click at [365, 72] on h5 "Your project team comprises members from different cultural backgrounds, leadin…" at bounding box center [273, 40] width 290 height 76
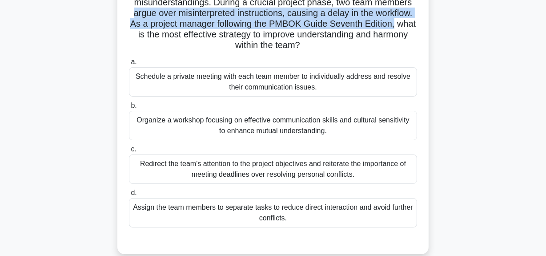
scroll to position [103, 0]
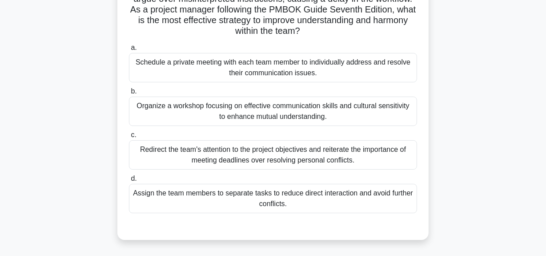
click at [266, 109] on div "Organize a workshop focusing on effective communication skills and cultural sen…" at bounding box center [273, 111] width 288 height 29
click at [129, 94] on input "b. Organize a workshop focusing on effective communication skills and cultural …" at bounding box center [129, 92] width 0 height 6
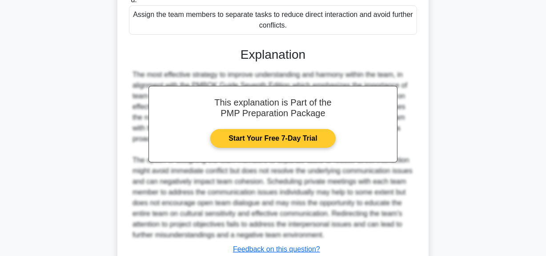
scroll to position [346, 0]
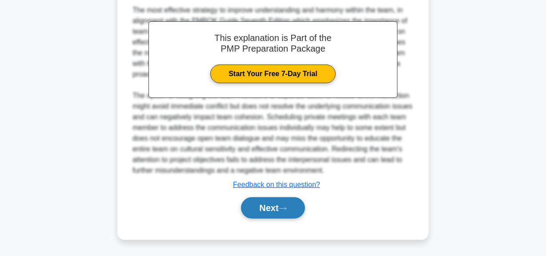
click at [269, 202] on button "Next" at bounding box center [273, 207] width 64 height 21
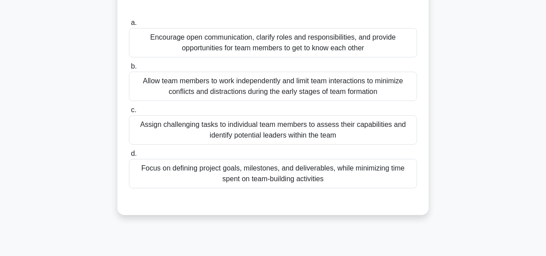
scroll to position [22, 0]
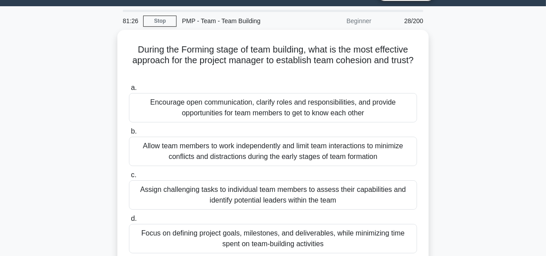
drag, startPoint x: 132, startPoint y: 46, endPoint x: 437, endPoint y: 68, distance: 305.9
click at [437, 68] on div "During the Forming stage of team building, what is the most effective approach …" at bounding box center [273, 160] width 507 height 261
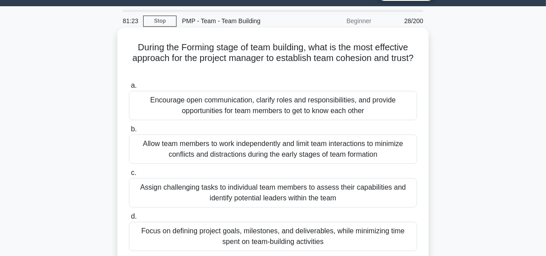
scroll to position [62, 0]
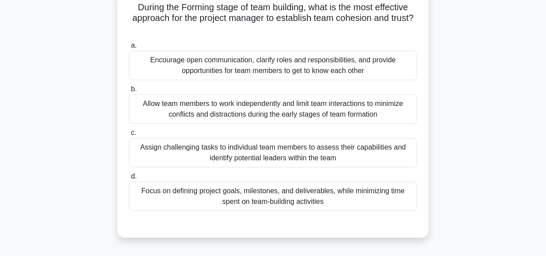
click at [223, 70] on div "Encourage open communication, clarify roles and responsibilities, and provide o…" at bounding box center [273, 65] width 288 height 29
click at [129, 48] on input "a. Encourage open communication, clarify roles and responsibilities, and provid…" at bounding box center [129, 46] width 0 height 6
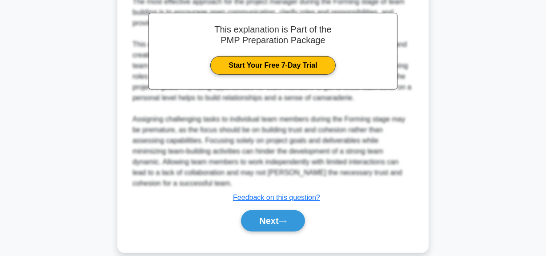
scroll to position [314, 0]
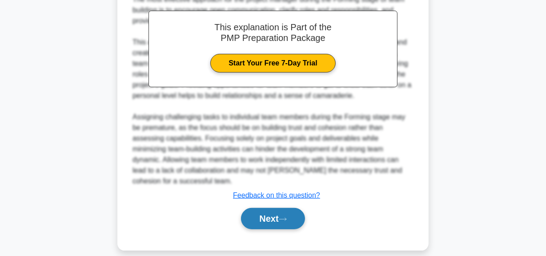
click at [258, 209] on button "Next" at bounding box center [273, 218] width 64 height 21
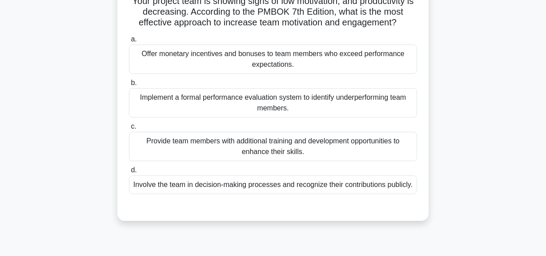
scroll to position [22, 0]
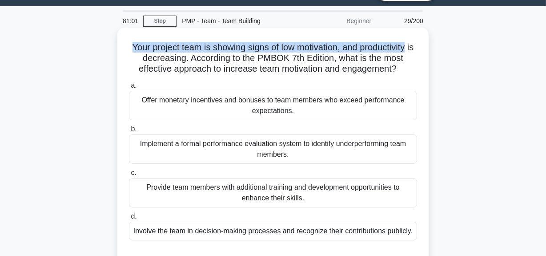
drag, startPoint x: 127, startPoint y: 50, endPoint x: 397, endPoint y: 51, distance: 270.4
click at [433, 45] on div "Your project team is showing signs of low motivation, and productivity is decre…" at bounding box center [273, 155] width 507 height 250
drag, startPoint x: 142, startPoint y: 61, endPoint x: 406, endPoint y: 75, distance: 264.5
click at [406, 75] on h5 "Your project team is showing signs of low motivation, and productivity is decre…" at bounding box center [273, 58] width 290 height 33
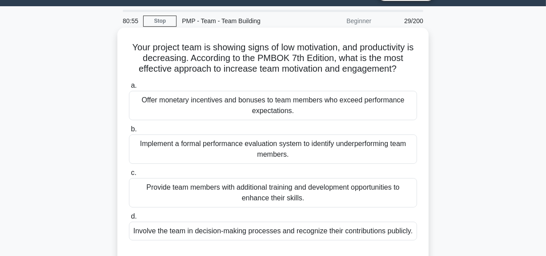
click at [330, 46] on h5 "Your project team is showing signs of low motivation, and productivity is decre…" at bounding box center [273, 58] width 290 height 33
drag, startPoint x: 221, startPoint y: 71, endPoint x: 421, endPoint y: 68, distance: 200.2
click at [421, 68] on div "Your project team is showing signs of low motivation, and productivity is decre…" at bounding box center [273, 147] width 304 height 232
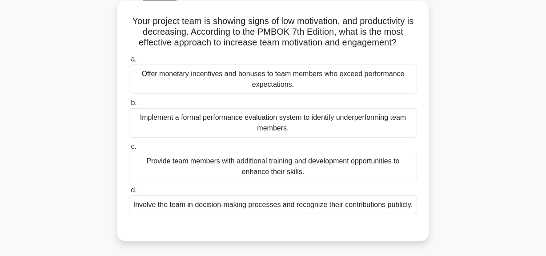
scroll to position [62, 0]
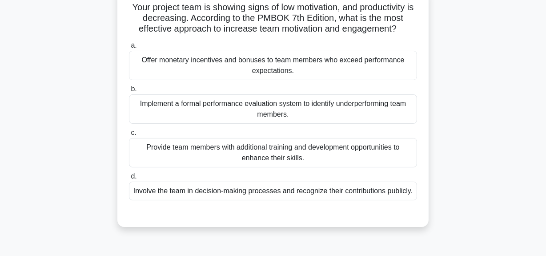
click at [278, 191] on div "Involve the team in decision-making processes and recognize their contributions…" at bounding box center [273, 190] width 288 height 19
click at [129, 179] on input "d. Involve the team in decision-making processes and recognize their contributi…" at bounding box center [129, 176] width 0 height 6
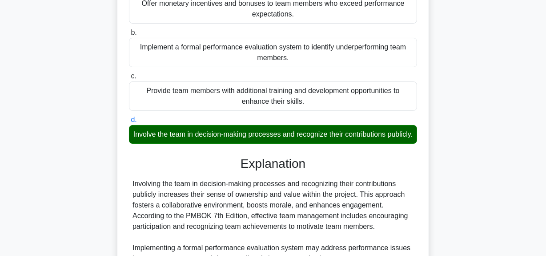
scroll to position [265, 0]
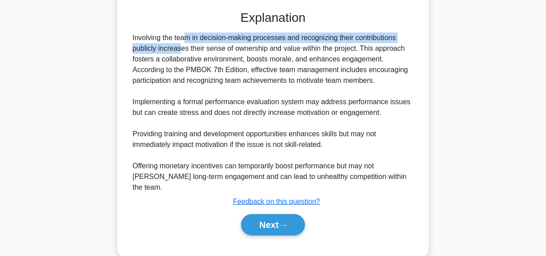
drag, startPoint x: 133, startPoint y: 49, endPoint x: 413, endPoint y: 53, distance: 280.7
click at [415, 51] on div "Involving the team in decision-making processes and recognizing their contribut…" at bounding box center [273, 112] width 288 height 160
click at [266, 224] on button "Next" at bounding box center [273, 224] width 64 height 21
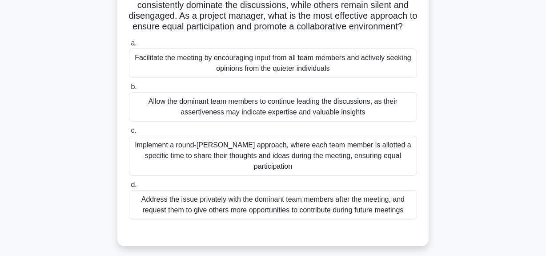
scroll to position [0, 0]
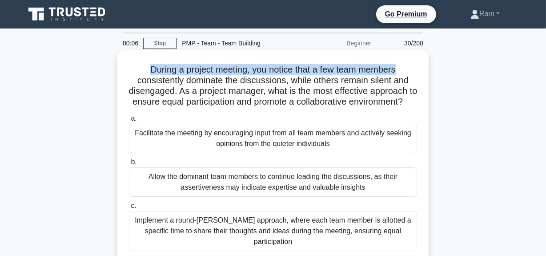
drag, startPoint x: 145, startPoint y: 71, endPoint x: 190, endPoint y: 86, distance: 47.3
click at [432, 63] on div "During a project meeting, you notice that a few team members consistently domin…" at bounding box center [273, 193] width 507 height 282
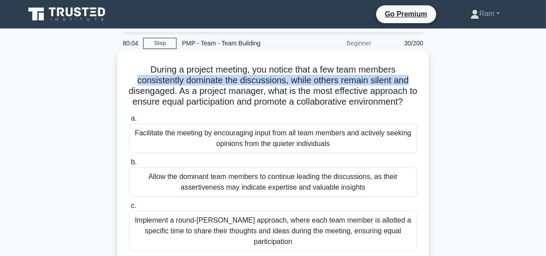
drag, startPoint x: 132, startPoint y: 84, endPoint x: 418, endPoint y: 79, distance: 286.4
click at [418, 79] on div "During a project meeting, you notice that a few team members consistently domin…" at bounding box center [273, 185] width 304 height 264
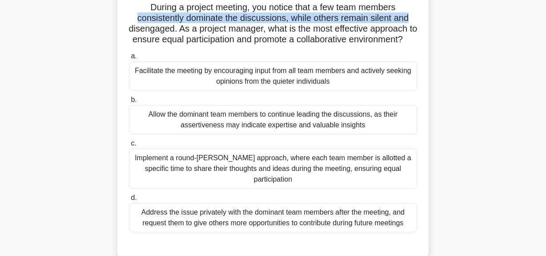
scroll to position [80, 0]
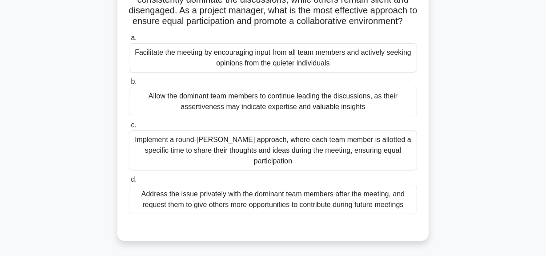
click at [266, 151] on div "Implement a round-robin approach, where each team member is allotted a specific…" at bounding box center [273, 150] width 288 height 40
click at [129, 128] on input "c. Implement a round-robin approach, where each team member is allotted a speci…" at bounding box center [129, 125] width 0 height 6
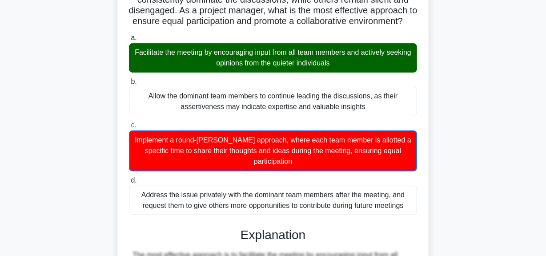
drag, startPoint x: 143, startPoint y: 62, endPoint x: 267, endPoint y: 120, distance: 136.5
click at [269, 68] on div "Facilitate the meeting by encouraging input from all team members and actively …" at bounding box center [273, 57] width 288 height 29
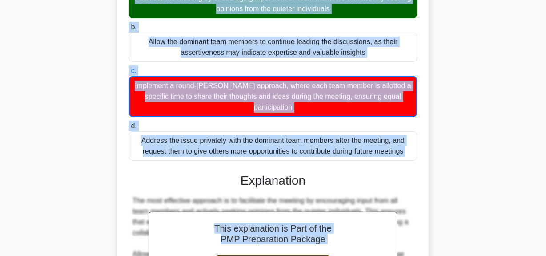
scroll to position [174, 0]
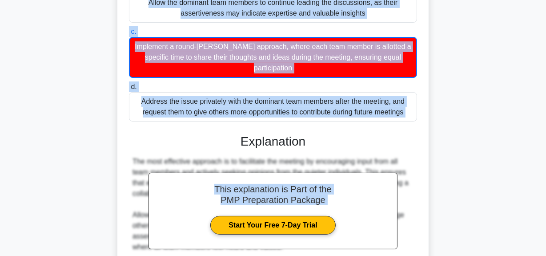
drag, startPoint x: 149, startPoint y: 29, endPoint x: 413, endPoint y: 125, distance: 280.5
click at [413, 121] on div "During a project meeting, you notice that a few team members consistently domin…" at bounding box center [273, 148] width 304 height 539
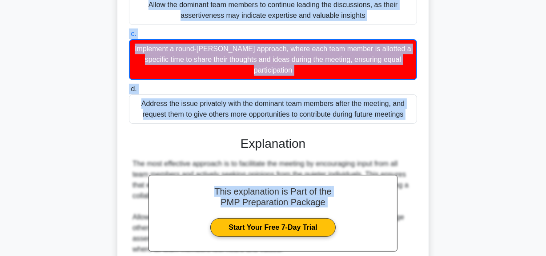
copy div "During a project meeting, you notice that a few team members consistently domin…"
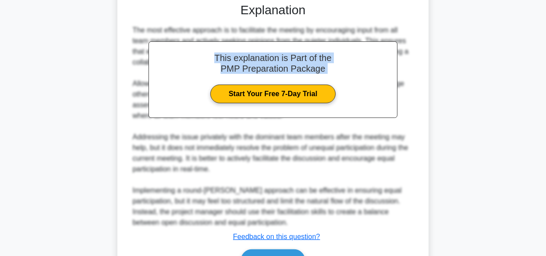
scroll to position [368, 0]
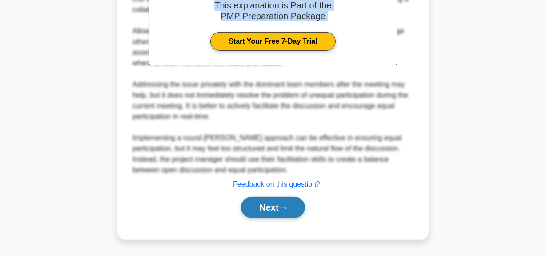
click at [257, 204] on button "Next" at bounding box center [273, 207] width 64 height 21
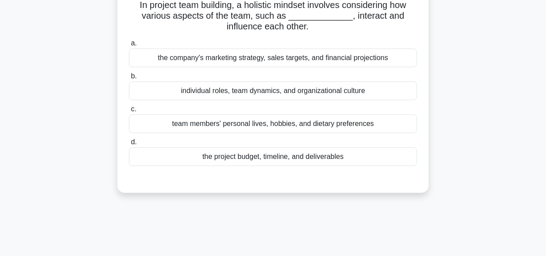
scroll to position [0, 0]
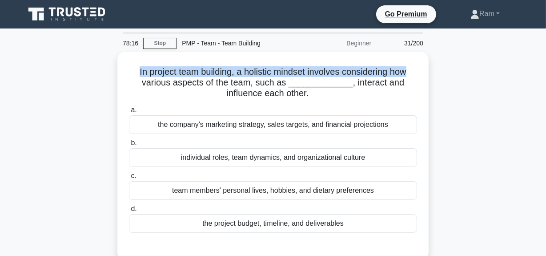
drag, startPoint x: 134, startPoint y: 70, endPoint x: 442, endPoint y: 64, distance: 307.8
click at [442, 64] on div "In project team building, a holistic mindset involves considering how various a…" at bounding box center [273, 161] width 507 height 218
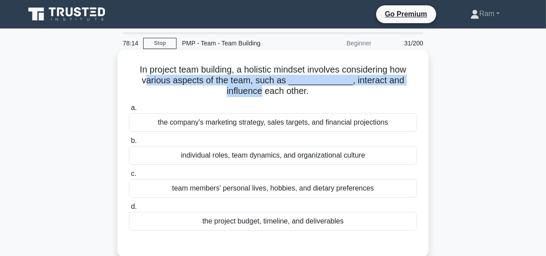
drag, startPoint x: 132, startPoint y: 82, endPoint x: 418, endPoint y: 75, distance: 285.6
click at [418, 75] on h5 "In project team building, a holistic mindset involves considering how various a…" at bounding box center [273, 80] width 290 height 33
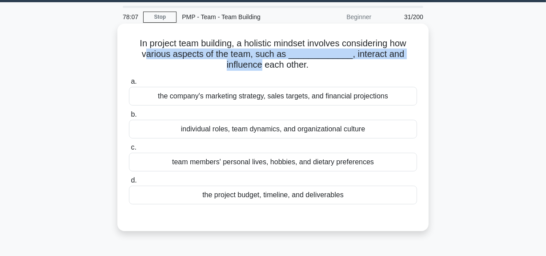
scroll to position [40, 0]
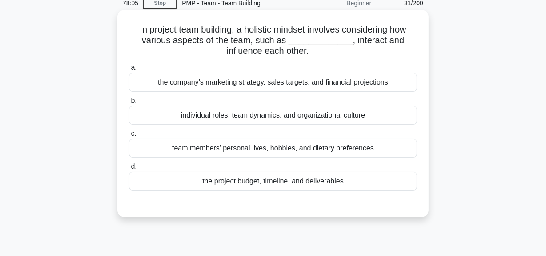
click at [316, 119] on div "individual roles, team dynamics, and organizational culture" at bounding box center [273, 115] width 288 height 19
click at [129, 104] on input "b. individual roles, team dynamics, and organizational culture" at bounding box center [129, 101] width 0 height 6
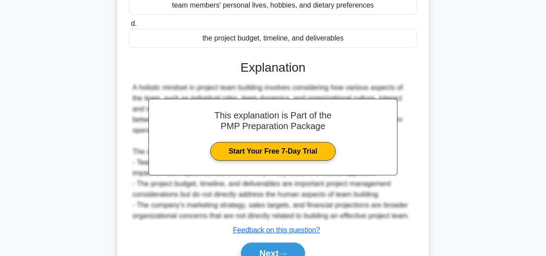
scroll to position [228, 0]
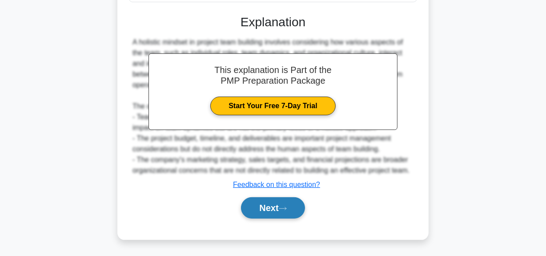
click at [286, 208] on icon at bounding box center [282, 208] width 7 height 3
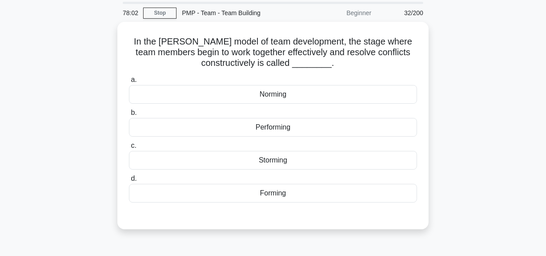
scroll to position [0, 0]
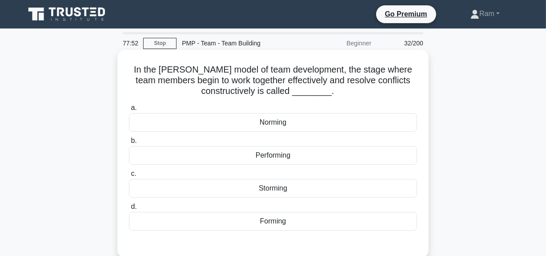
click at [270, 156] on div "Performing" at bounding box center [273, 155] width 288 height 19
click at [129, 144] on input "b. Performing" at bounding box center [129, 141] width 0 height 6
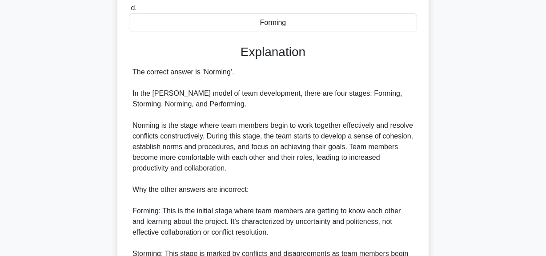
scroll to position [202, 0]
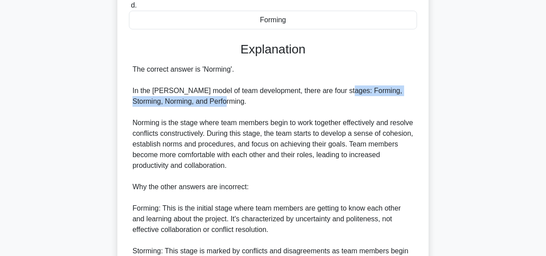
drag, startPoint x: 344, startPoint y: 90, endPoint x: 398, endPoint y: 100, distance: 55.1
click at [398, 100] on div "The correct answer is 'Norming'. In the Tuckman model of team development, ther…" at bounding box center [273, 192] width 281 height 256
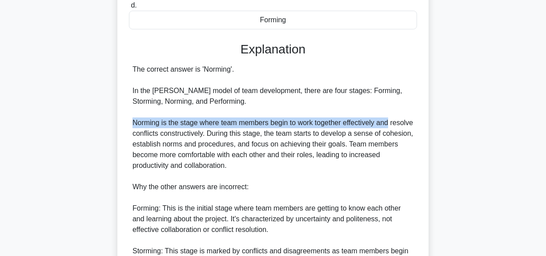
drag, startPoint x: 131, startPoint y: 122, endPoint x: 394, endPoint y: 122, distance: 262.8
click at [394, 122] on div "The correct answer is 'Norming'. In the Tuckman model of team development, ther…" at bounding box center [273, 192] width 288 height 256
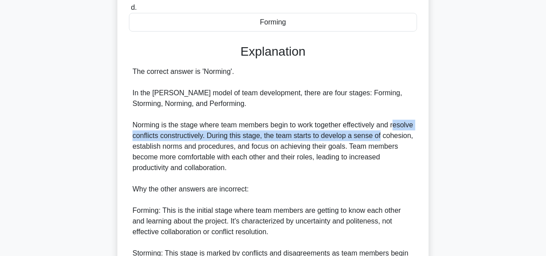
drag, startPoint x: 140, startPoint y: 135, endPoint x: 429, endPoint y: 135, distance: 289.1
click at [435, 135] on div "In the Tuckman model of team development, the stage where team members begin to…" at bounding box center [273, 123] width 507 height 547
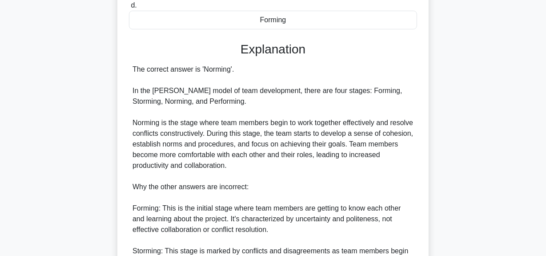
click at [290, 145] on div "The correct answer is 'Norming'. In the Tuckman model of team development, ther…" at bounding box center [273, 192] width 281 height 256
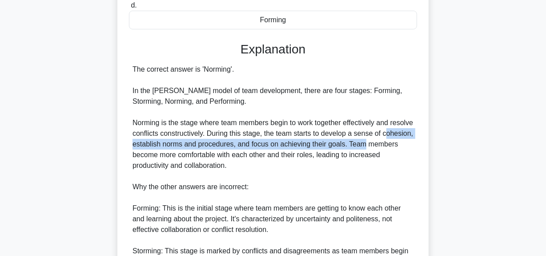
drag, startPoint x: 137, startPoint y: 146, endPoint x: 352, endPoint y: 150, distance: 214.8
click at [426, 146] on div "In the Tuckman model of team development, the stage where team members begin to…" at bounding box center [272, 116] width 311 height 536
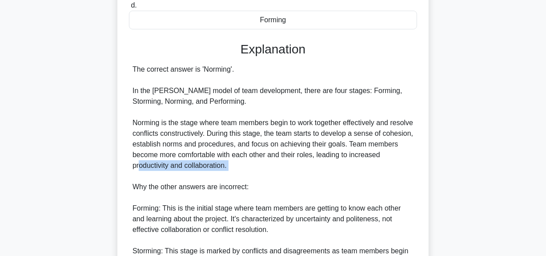
drag, startPoint x: 141, startPoint y: 161, endPoint x: 282, endPoint y: 171, distance: 141.4
click at [282, 171] on div "The correct answer is 'Norming'. In the Tuckman model of team development, ther…" at bounding box center [273, 192] width 281 height 256
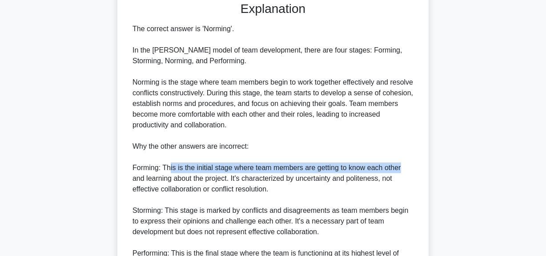
drag, startPoint x: 169, startPoint y: 165, endPoint x: 419, endPoint y: 169, distance: 250.0
click at [419, 169] on div "In the Tuckman model of team development, the stage where team members begin to…" at bounding box center [273, 75] width 304 height 529
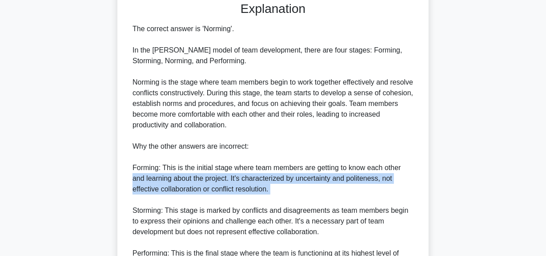
drag, startPoint x: 134, startPoint y: 177, endPoint x: 327, endPoint y: 199, distance: 194.7
click at [327, 199] on div "The correct answer is 'Norming'. In the Tuckman model of team development, ther…" at bounding box center [273, 152] width 281 height 256
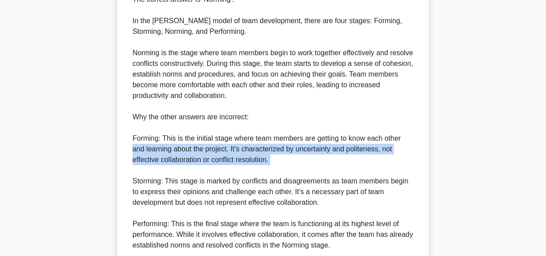
scroll to position [323, 0]
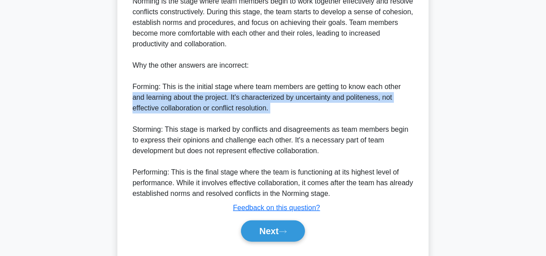
click at [196, 112] on div "The correct answer is 'Norming'. In the Tuckman model of team development, ther…" at bounding box center [273, 71] width 281 height 256
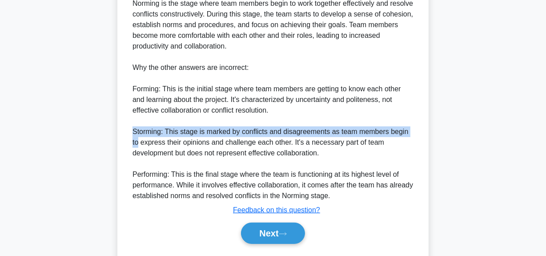
drag, startPoint x: 133, startPoint y: 129, endPoint x: 474, endPoint y: 128, distance: 340.2
click at [475, 128] on div "In the Tuckman model of team development, the stage where team members begin to…" at bounding box center [273, 2] width 507 height 547
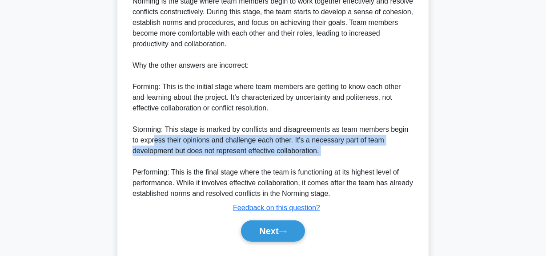
drag, startPoint x: 145, startPoint y: 140, endPoint x: 388, endPoint y: 169, distance: 244.5
click at [431, 163] on div "In the Tuckman model of team development, the stage where team members begin to…" at bounding box center [273, 2] width 507 height 547
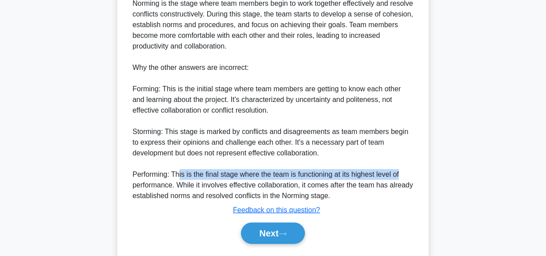
drag, startPoint x: 177, startPoint y: 176, endPoint x: 481, endPoint y: 173, distance: 303.3
click at [490, 172] on div "In the Tuckman model of team development, the stage where team members begin to…" at bounding box center [273, 2] width 507 height 547
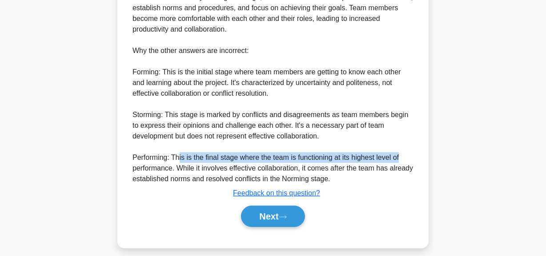
scroll to position [346, 0]
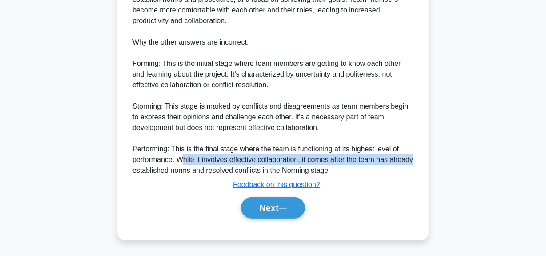
drag, startPoint x: 180, startPoint y: 161, endPoint x: 422, endPoint y: 157, distance: 242.4
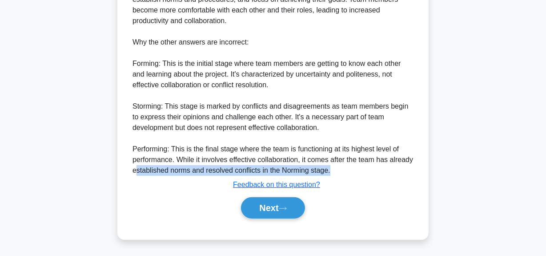
drag, startPoint x: 137, startPoint y: 174, endPoint x: 380, endPoint y: 177, distance: 242.4
click at [395, 170] on div "The correct answer is 'Norming'. In the Tuckman model of team development, ther…" at bounding box center [273, 48] width 281 height 256
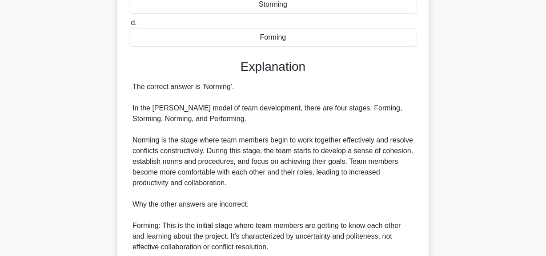
scroll to position [225, 0]
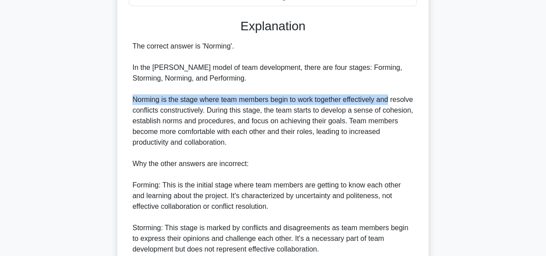
drag, startPoint x: 135, startPoint y: 100, endPoint x: 416, endPoint y: 97, distance: 281.5
click at [416, 97] on div "The correct answer is 'Norming'. In the Tuckman model of team development, ther…" at bounding box center [273, 169] width 288 height 256
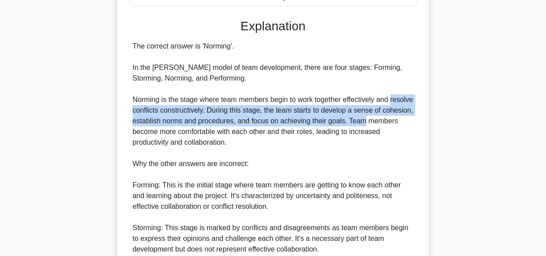
drag, startPoint x: 130, startPoint y: 109, endPoint x: 420, endPoint y: 124, distance: 290.8
click at [420, 124] on div "In the Tuckman model of team development, the stage where team members begin to…" at bounding box center [273, 92] width 304 height 529
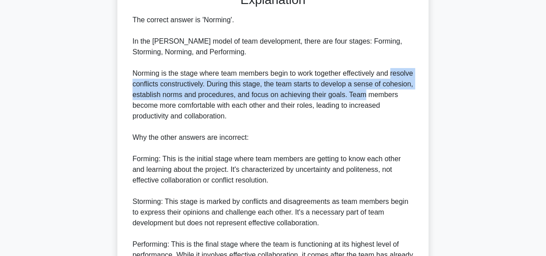
scroll to position [266, 0]
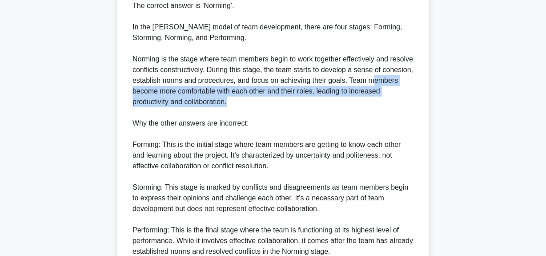
drag, startPoint x: 139, startPoint y: 96, endPoint x: 347, endPoint y: 99, distance: 207.7
click at [347, 99] on div "The correct answer is 'Norming'. In the Tuckman model of team development, ther…" at bounding box center [273, 128] width 281 height 256
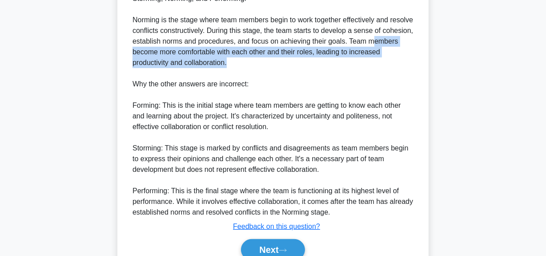
scroll to position [346, 0]
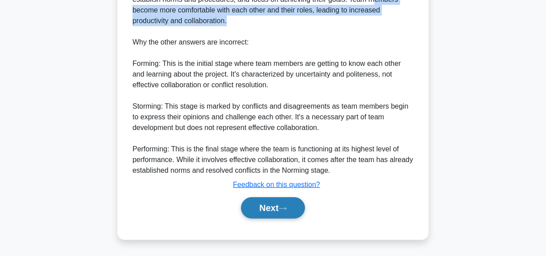
click at [267, 207] on button "Next" at bounding box center [273, 207] width 64 height 21
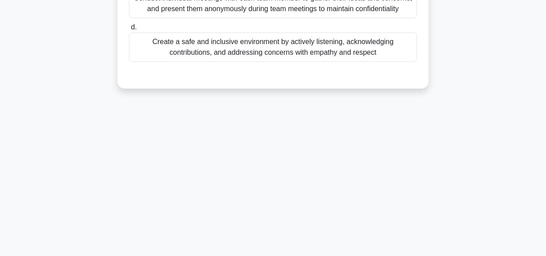
scroll to position [22, 0]
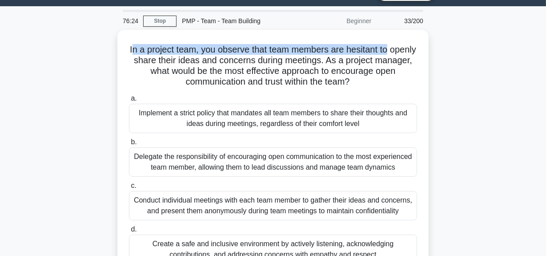
drag, startPoint x: 143, startPoint y: 50, endPoint x: 433, endPoint y: 53, distance: 290.0
click at [433, 53] on div "In a project team, you observe that team members are hesitant to openly share t…" at bounding box center [273, 165] width 507 height 271
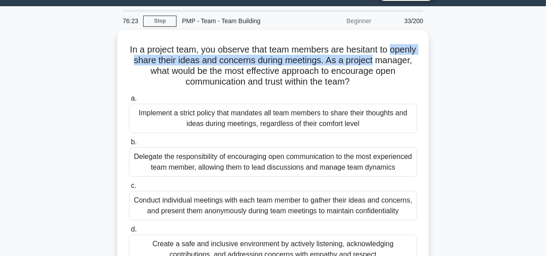
drag, startPoint x: 133, startPoint y: 62, endPoint x: 474, endPoint y: 61, distance: 341.1
click at [474, 61] on div "In a project team, you observe that team members are hesitant to openly share t…" at bounding box center [273, 165] width 507 height 271
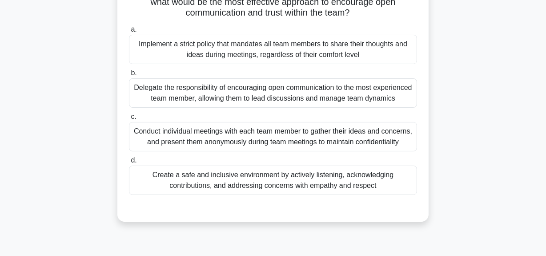
scroll to position [103, 0]
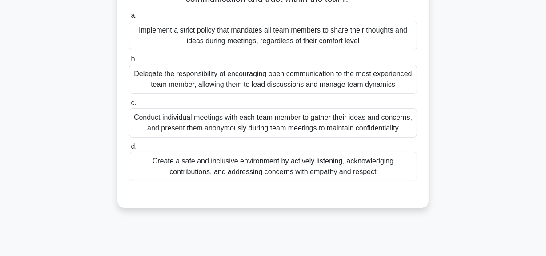
click at [323, 180] on div "Create a safe and inclusive environment by actively listening, acknowledging co…" at bounding box center [273, 166] width 288 height 29
click at [129, 149] on input "d. Create a safe and inclusive environment by actively listening, acknowledging…" at bounding box center [129, 147] width 0 height 6
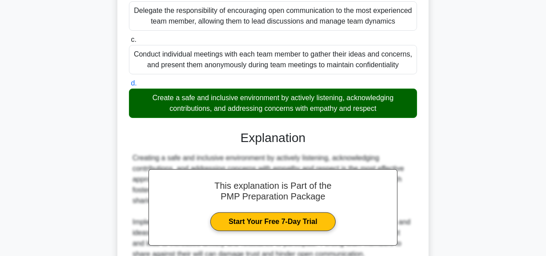
scroll to position [346, 0]
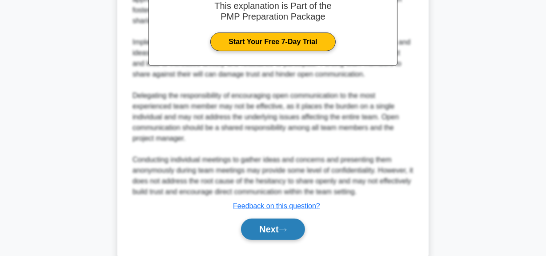
click at [255, 233] on button "Next" at bounding box center [273, 228] width 64 height 21
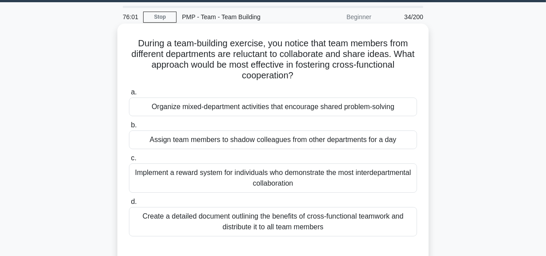
scroll to position [40, 0]
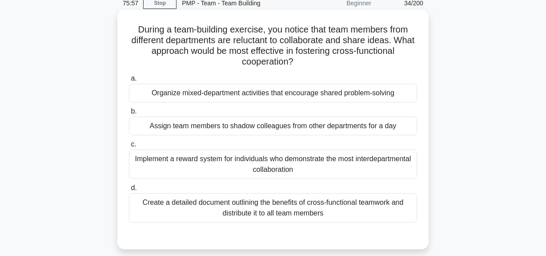
click at [294, 91] on div "Organize mixed-department activities that encourage shared problem-solving" at bounding box center [273, 93] width 288 height 19
click at [129, 81] on input "a. Organize mixed-department activities that encourage shared problem-solving" at bounding box center [129, 79] width 0 height 6
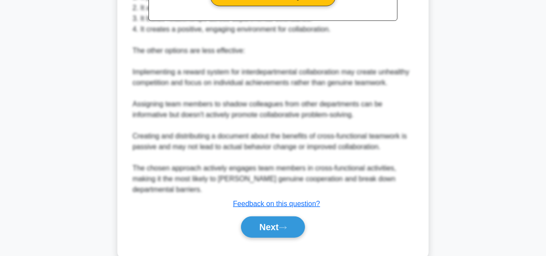
scroll to position [399, 0]
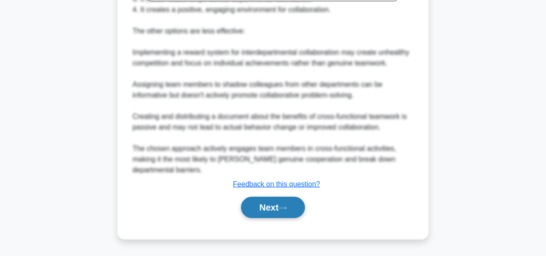
click at [278, 203] on button "Next" at bounding box center [273, 207] width 64 height 21
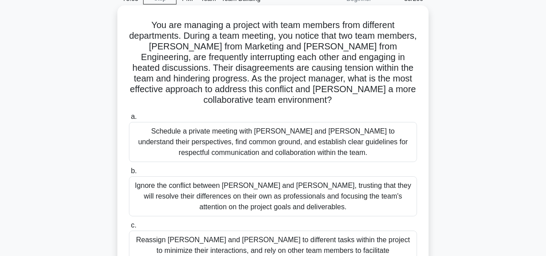
scroll to position [0, 0]
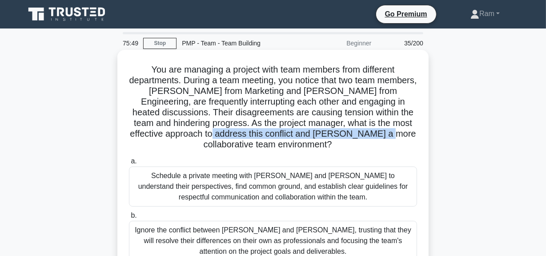
drag, startPoint x: 215, startPoint y: 133, endPoint x: 383, endPoint y: 131, distance: 168.1
click at [383, 131] on h5 "You are managing a project with team members from different departments. During…" at bounding box center [273, 107] width 290 height 86
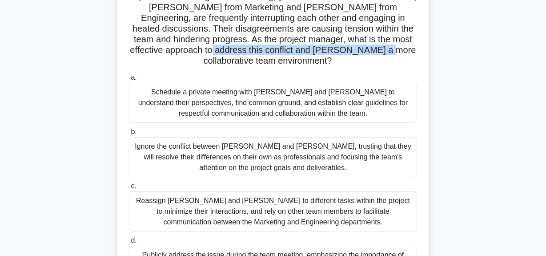
scroll to position [80, 0]
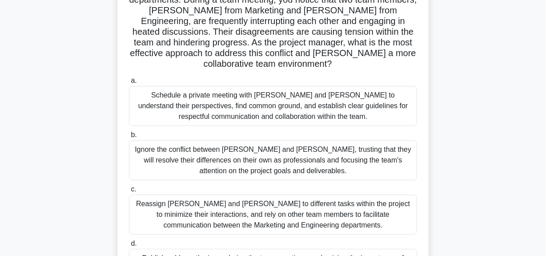
click at [317, 108] on div "Schedule a private meeting with Mark and Jennifer to understand their perspecti…" at bounding box center [273, 106] width 288 height 40
click at [129, 84] on input "a. Schedule a private meeting with Mark and Jennifer to understand their perspe…" at bounding box center [129, 81] width 0 height 6
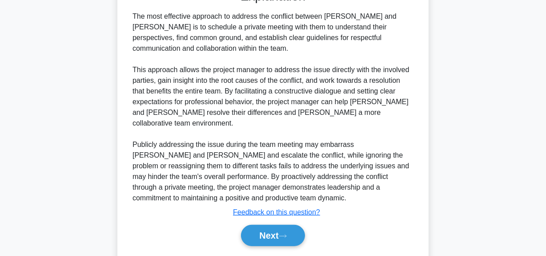
scroll to position [404, 0]
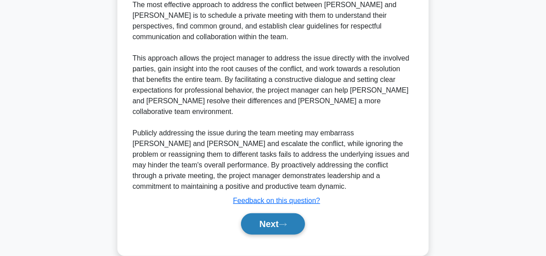
click at [272, 213] on button "Next" at bounding box center [273, 223] width 64 height 21
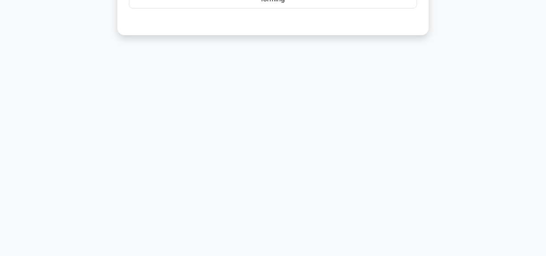
scroll to position [0, 0]
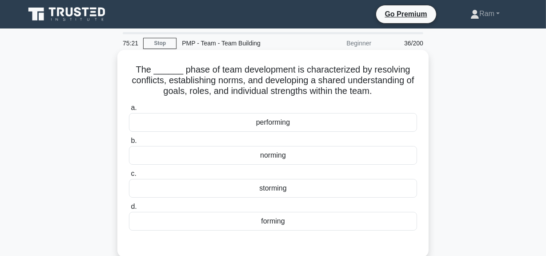
click at [297, 157] on div "norming" at bounding box center [273, 155] width 288 height 19
click at [129, 144] on input "b. norming" at bounding box center [129, 141] width 0 height 6
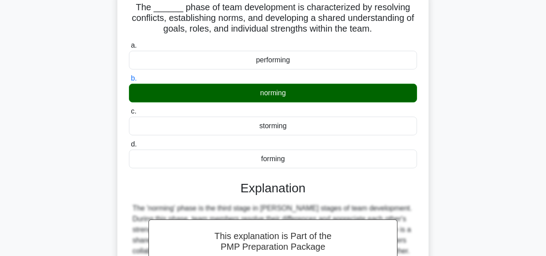
scroll to position [224, 0]
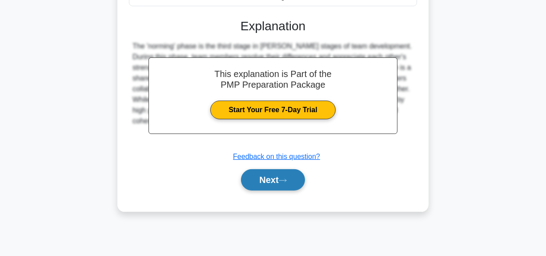
click at [285, 181] on icon at bounding box center [283, 180] width 8 height 5
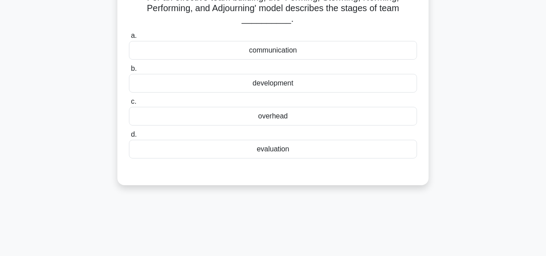
scroll to position [0, 0]
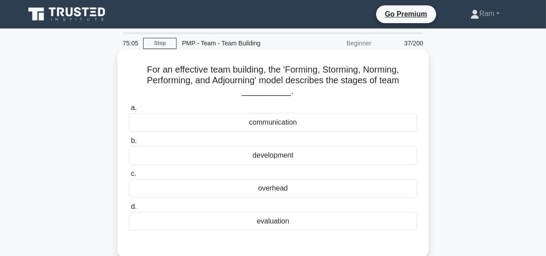
click at [278, 157] on div "development" at bounding box center [273, 155] width 288 height 19
click at [129, 144] on input "b. development" at bounding box center [129, 141] width 0 height 6
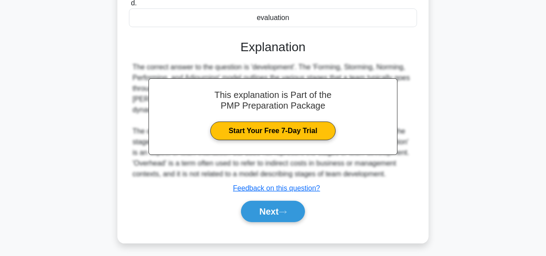
scroll to position [224, 0]
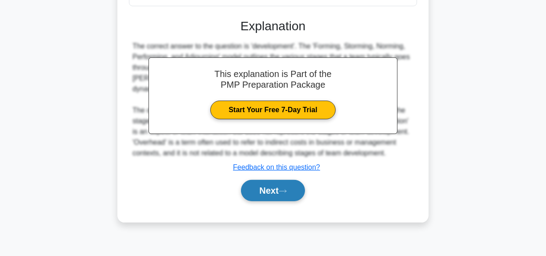
click at [286, 189] on icon at bounding box center [282, 190] width 7 height 3
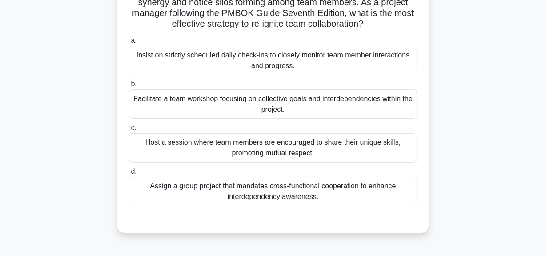
scroll to position [0, 0]
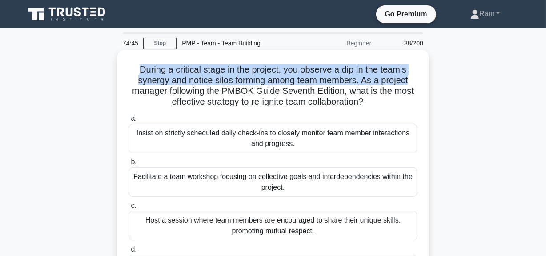
drag, startPoint x: 134, startPoint y: 68, endPoint x: 411, endPoint y: 74, distance: 277.6
click at [411, 74] on h5 "During a critical stage in the project, you observe a dip in the team's synergy…" at bounding box center [273, 86] width 290 height 44
click at [193, 82] on h5 "During a critical stage in the project, you observe a dip in the team's synergy…" at bounding box center [273, 86] width 290 height 44
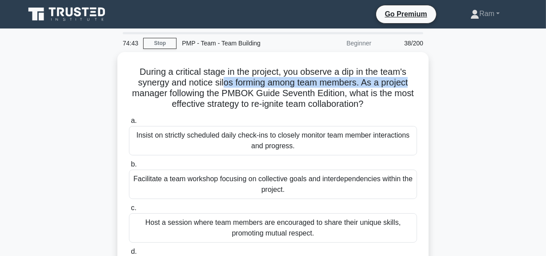
drag, startPoint x: 223, startPoint y: 81, endPoint x: 441, endPoint y: 84, distance: 217.9
click at [441, 84] on div "During a critical stage in the project, you observe a dip in the team's synergy…" at bounding box center [273, 187] width 507 height 271
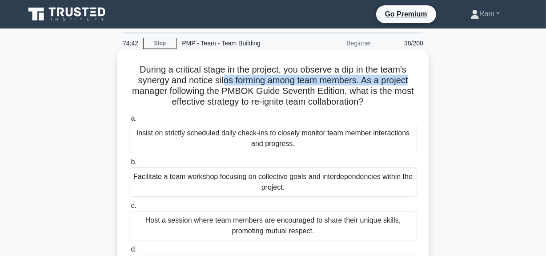
drag, startPoint x: 143, startPoint y: 96, endPoint x: 395, endPoint y: 107, distance: 252.9
click at [414, 104] on h5 "During a critical stage in the project, you observe a dip in the team's synergy…" at bounding box center [273, 86] width 290 height 44
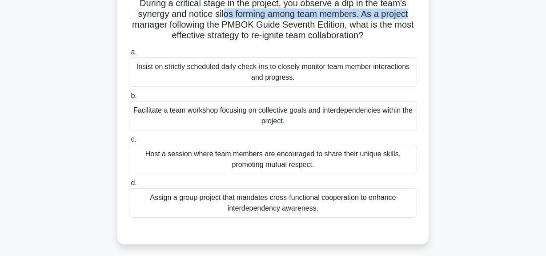
scroll to position [80, 0]
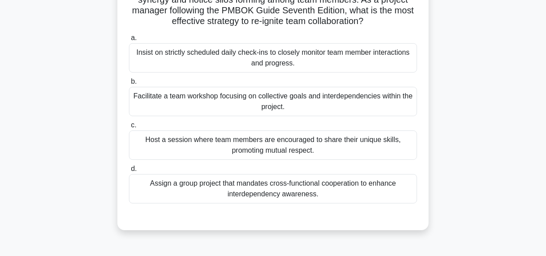
click at [343, 107] on div "Facilitate a team workshop focusing on collective goals and interdependencies w…" at bounding box center [273, 101] width 288 height 29
click at [129, 84] on input "b. Facilitate a team workshop focusing on collective goals and interdependencie…" at bounding box center [129, 82] width 0 height 6
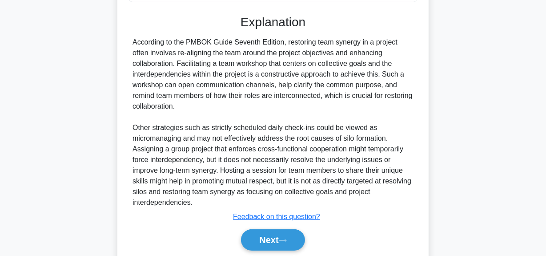
scroll to position [314, 0]
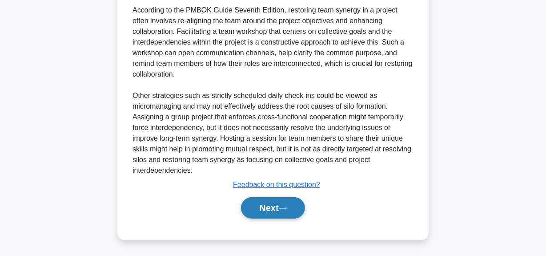
click at [263, 205] on button "Next" at bounding box center [273, 207] width 64 height 21
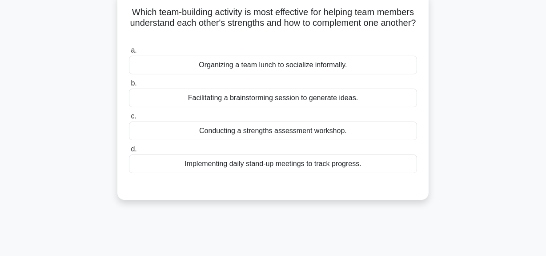
scroll to position [0, 0]
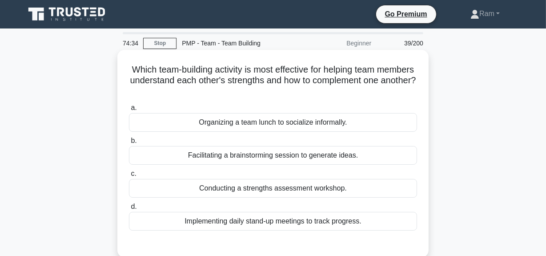
drag, startPoint x: 149, startPoint y: 70, endPoint x: 349, endPoint y: 86, distance: 201.2
click at [349, 86] on h5 "Which team-building activity is most effective for helping team members underst…" at bounding box center [273, 80] width 290 height 33
click at [321, 185] on div "Conducting a strengths assessment workshop." at bounding box center [273, 188] width 288 height 19
click at [129, 177] on input "c. Conducting a strengths assessment workshop." at bounding box center [129, 174] width 0 height 6
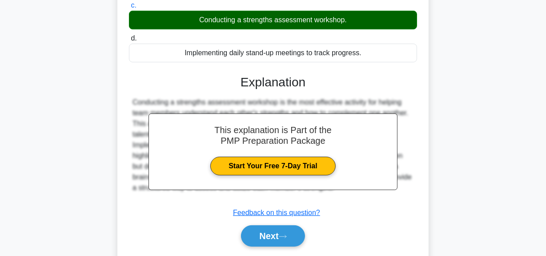
scroll to position [224, 0]
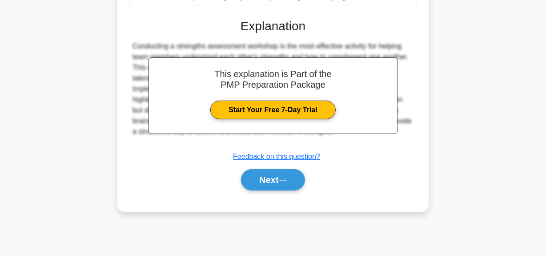
click at [286, 192] on div "Next" at bounding box center [273, 179] width 288 height 28
click at [286, 189] on button "Next" at bounding box center [273, 179] width 64 height 21
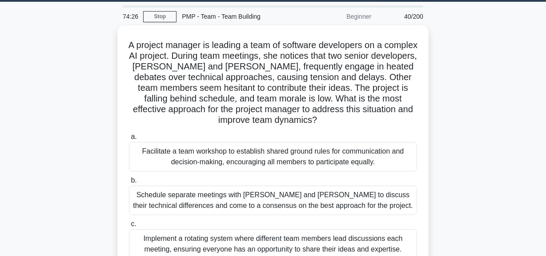
scroll to position [0, 0]
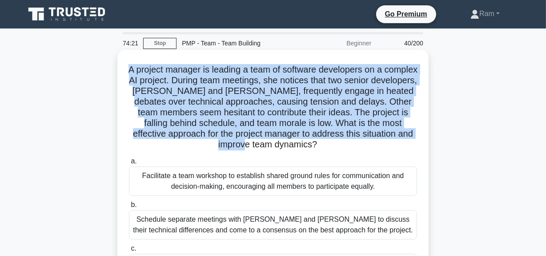
drag, startPoint x: 142, startPoint y: 65, endPoint x: 312, endPoint y: 147, distance: 188.2
click at [312, 147] on h5 "A project manager is leading a team of software developers on a complex AI proj…" at bounding box center [273, 107] width 290 height 86
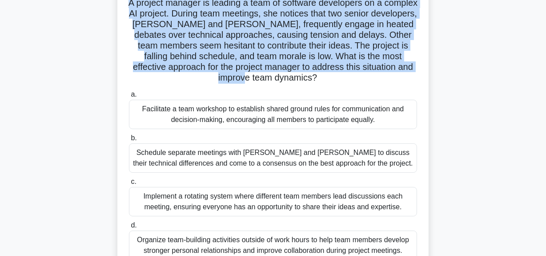
scroll to position [80, 0]
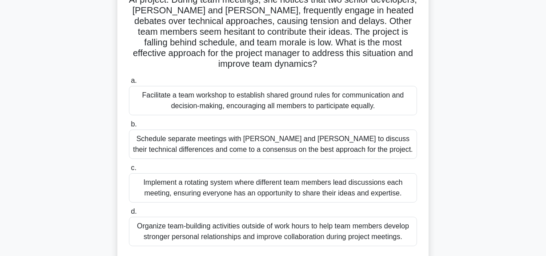
click at [297, 150] on div "Schedule separate meetings with Alex and Maria to discuss their technical diffe…" at bounding box center [273, 143] width 288 height 29
click at [129, 127] on input "b. Schedule separate meetings with Alex and Maria to discuss their technical di…" at bounding box center [129, 124] width 0 height 6
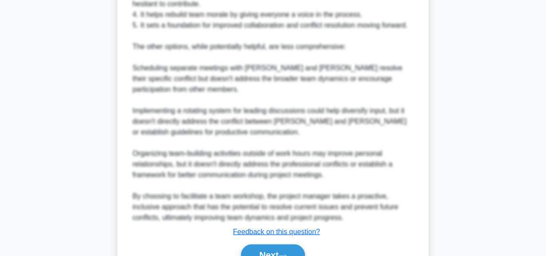
scroll to position [517, 0]
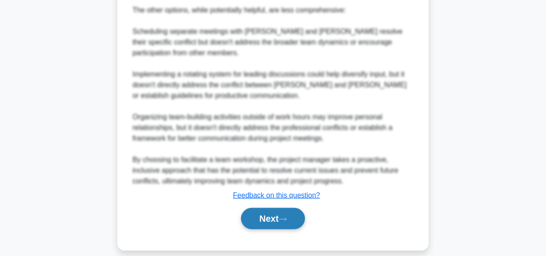
click at [274, 208] on button "Next" at bounding box center [273, 218] width 64 height 21
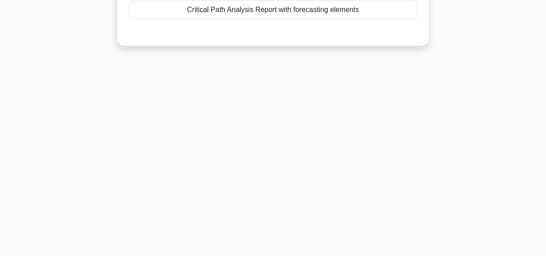
scroll to position [22, 0]
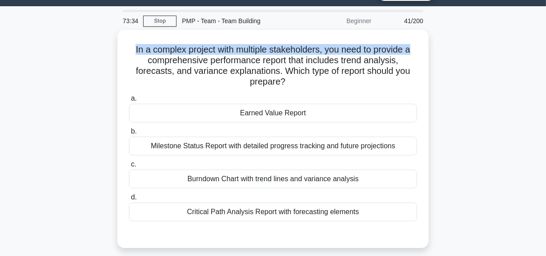
drag, startPoint x: 130, startPoint y: 50, endPoint x: 439, endPoint y: 46, distance: 309.6
click at [439, 46] on div "In a complex project with multiple stakeholders, you need to provide a comprehe…" at bounding box center [273, 144] width 507 height 229
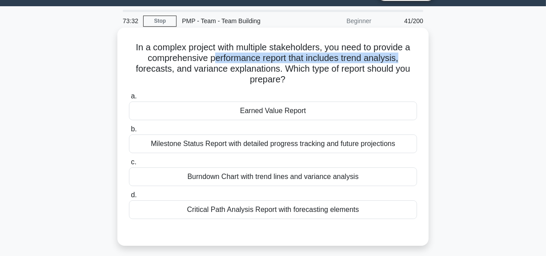
drag, startPoint x: 210, startPoint y: 58, endPoint x: 414, endPoint y: 58, distance: 203.7
click at [414, 58] on h5 "In a complex project with multiple stakeholders, you need to provide a comprehe…" at bounding box center [273, 64] width 290 height 44
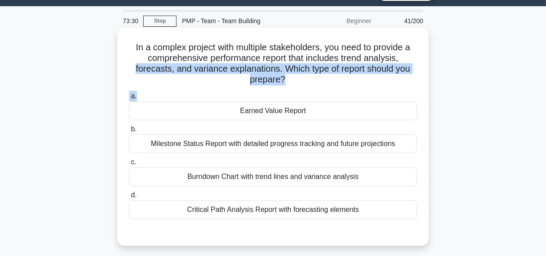
drag, startPoint x: 129, startPoint y: 69, endPoint x: 326, endPoint y: 121, distance: 204.3
click at [299, 88] on div "In a complex project with multiple stakeholders, you need to provide a comprehe…" at bounding box center [273, 136] width 304 height 211
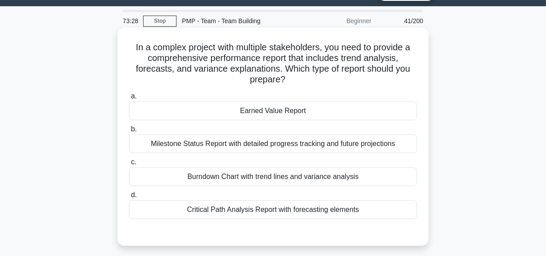
drag, startPoint x: 317, startPoint y: 142, endPoint x: 316, endPoint y: 162, distance: 20.1
click at [317, 142] on div "Milestone Status Report with detailed progress tracking and future projections" at bounding box center [273, 143] width 288 height 19
click at [129, 132] on input "b. Milestone Status Report with detailed progress tracking and future projectio…" at bounding box center [129, 129] width 0 height 6
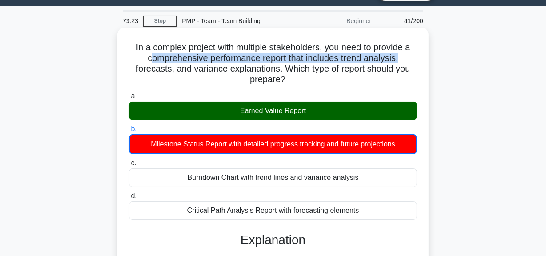
drag, startPoint x: 147, startPoint y: 59, endPoint x: 347, endPoint y: 63, distance: 200.2
click at [417, 61] on h5 "In a complex project with multiple stakeholders, you need to provide a comprehe…" at bounding box center [273, 64] width 290 height 44
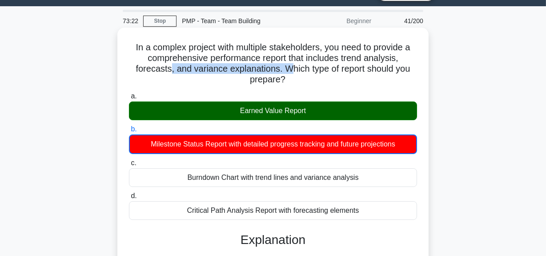
drag, startPoint x: 168, startPoint y: 70, endPoint x: 289, endPoint y: 72, distance: 121.0
click at [289, 72] on h5 "In a complex project with multiple stakeholders, you need to provide a comprehe…" at bounding box center [273, 64] width 290 height 44
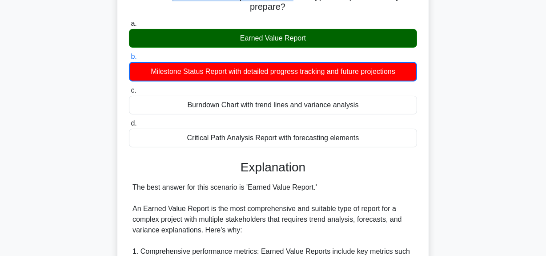
scroll to position [0, 0]
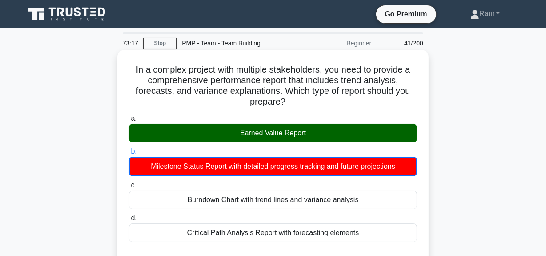
click at [132, 67] on h5 "In a complex project with multiple stakeholders, you need to provide a comprehe…" at bounding box center [273, 86] width 290 height 44
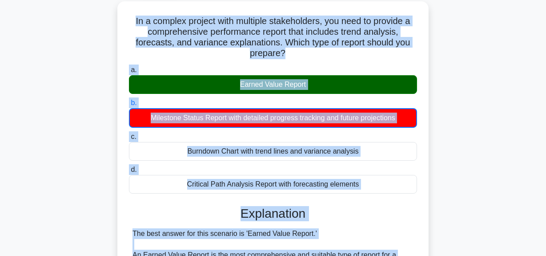
scroll to position [135, 0]
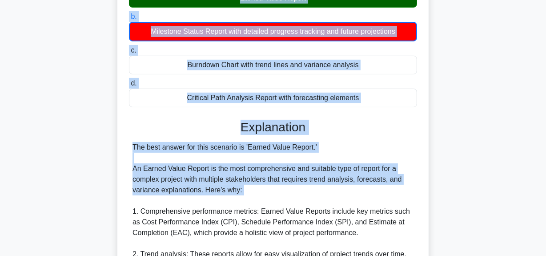
drag, startPoint x: 131, startPoint y: 68, endPoint x: 363, endPoint y: 99, distance: 234.2
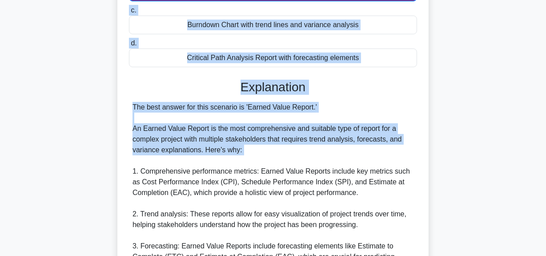
scroll to position [175, 0]
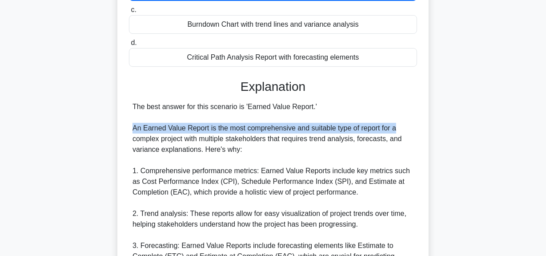
drag, startPoint x: 130, startPoint y: 129, endPoint x: 229, endPoint y: 148, distance: 100.6
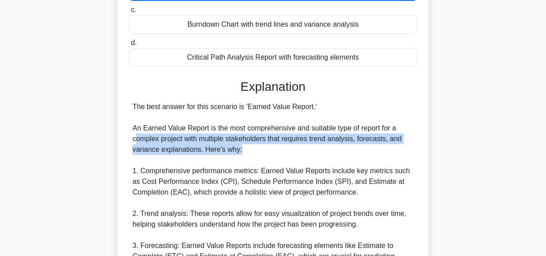
drag, startPoint x: 134, startPoint y: 140, endPoint x: 267, endPoint y: 149, distance: 132.8
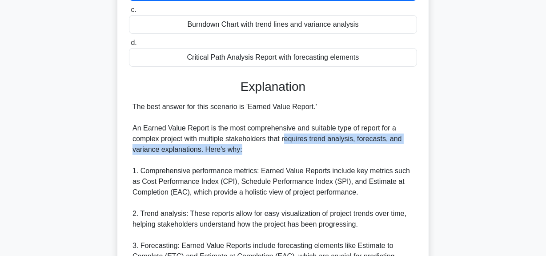
drag, startPoint x: 285, startPoint y: 138, endPoint x: 287, endPoint y: 165, distance: 27.2
click at [429, 149] on div "In a complex project with multiple stakeholders, you need to provide a comprehe…" at bounding box center [273, 235] width 507 height 717
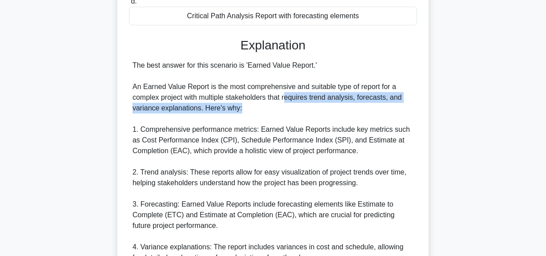
scroll to position [256, 0]
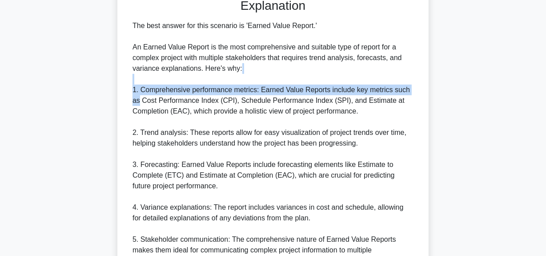
drag, startPoint x: 137, startPoint y: 83, endPoint x: 407, endPoint y: 133, distance: 274.9
click at [417, 94] on div "The best answer for this scenario is 'Earned Value Report.' An Earned Value Rep…" at bounding box center [273, 228] width 288 height 416
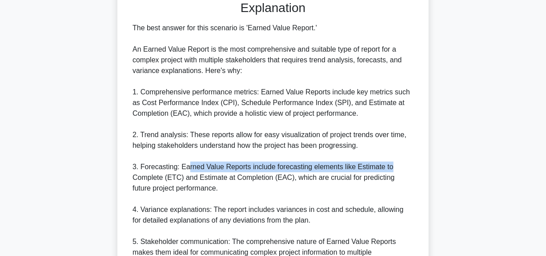
drag, startPoint x: 185, startPoint y: 166, endPoint x: 463, endPoint y: 170, distance: 278.0
click at [463, 170] on div "In a complex project with multiple stakeholders, you need to provide a comprehe…" at bounding box center [273, 154] width 507 height 717
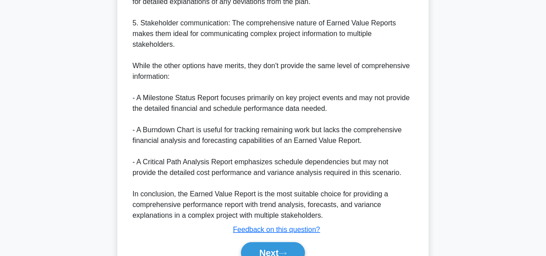
scroll to position [426, 0]
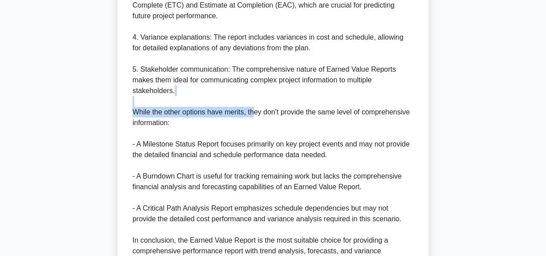
drag, startPoint x: 254, startPoint y: 99, endPoint x: 313, endPoint y: 117, distance: 61.8
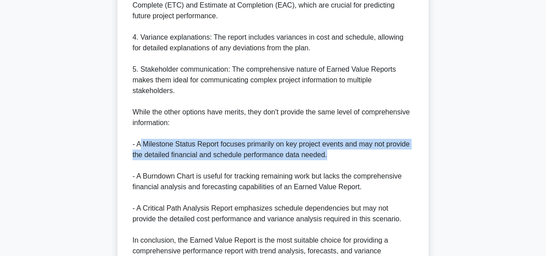
drag, startPoint x: 141, startPoint y: 133, endPoint x: 327, endPoint y: 143, distance: 186.1
click at [327, 143] on div "The best answer for this scenario is 'Earned Value Report.' An Earned Value Rep…" at bounding box center [273, 59] width 281 height 416
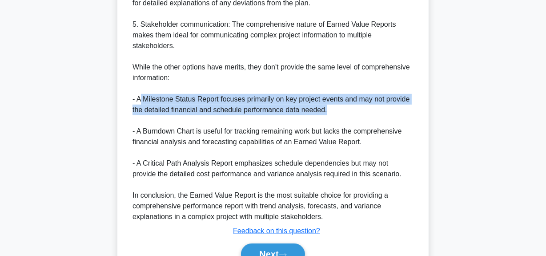
scroll to position [507, 0]
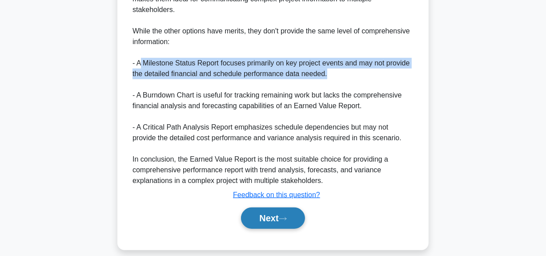
click at [279, 207] on button "Next" at bounding box center [273, 217] width 64 height 21
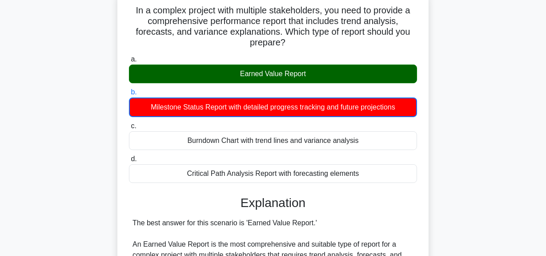
scroll to position [0, 0]
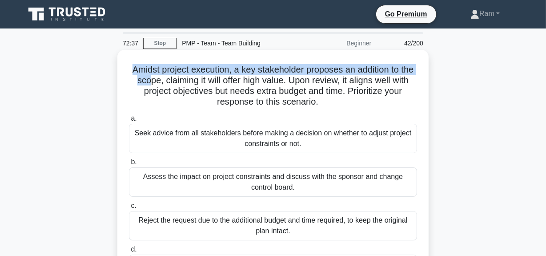
click at [165, 85] on h5 "Amidst project execution, a key stakeholder proposes an addition to the scope, …" at bounding box center [273, 86] width 290 height 44
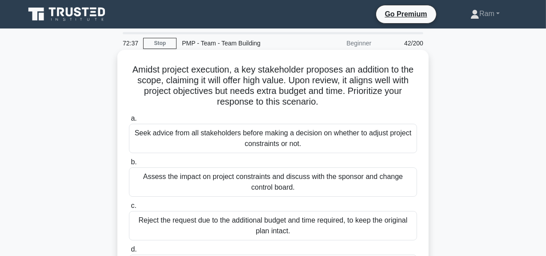
click at [193, 90] on h5 "Amidst project execution, a key stakeholder proposes an addition to the scope, …" at bounding box center [273, 86] width 290 height 44
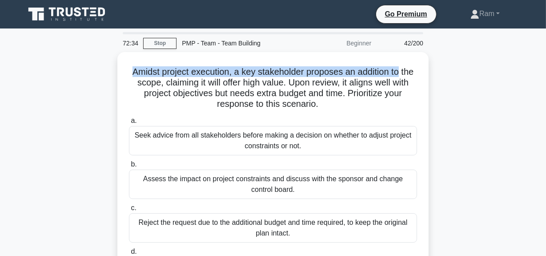
drag, startPoint x: 135, startPoint y: 70, endPoint x: 444, endPoint y: 64, distance: 309.1
click at [444, 64] on div "Amidst project execution, a key stakeholder proposes an addition to the scope, …" at bounding box center [273, 187] width 507 height 271
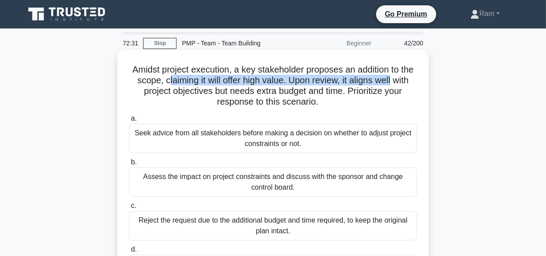
drag, startPoint x: 180, startPoint y: 84, endPoint x: 409, endPoint y: 79, distance: 228.6
click at [414, 77] on h5 "Amidst project execution, a key stakeholder proposes an addition to the scope, …" at bounding box center [273, 86] width 290 height 44
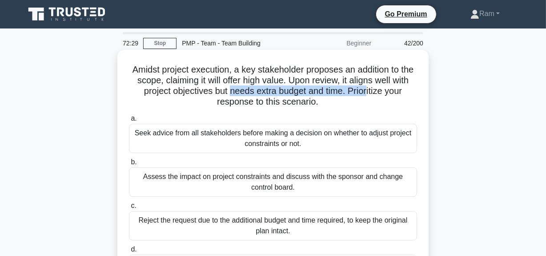
drag, startPoint x: 239, startPoint y: 93, endPoint x: 379, endPoint y: 93, distance: 140.1
click at [379, 93] on h5 "Amidst project execution, a key stakeholder proposes an addition to the scope, …" at bounding box center [273, 86] width 290 height 44
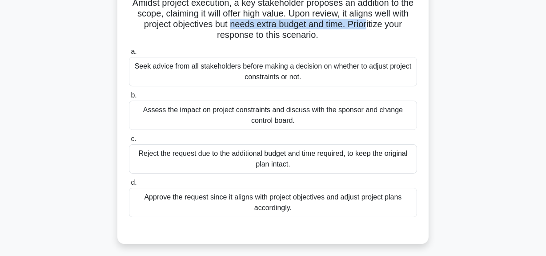
scroll to position [80, 0]
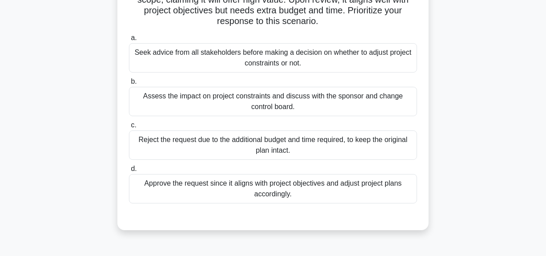
click at [365, 101] on div "Assess the impact on project constraints and discuss with the sponsor and chang…" at bounding box center [273, 101] width 288 height 29
click at [129, 84] on input "b. Assess the impact on project constraints and discuss with the sponsor and ch…" at bounding box center [129, 82] width 0 height 6
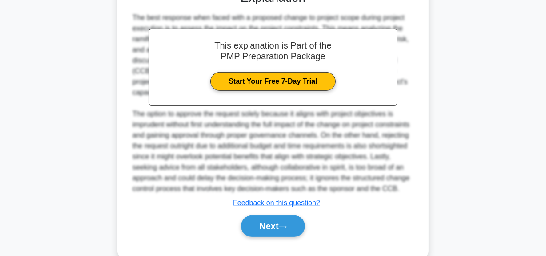
scroll to position [335, 0]
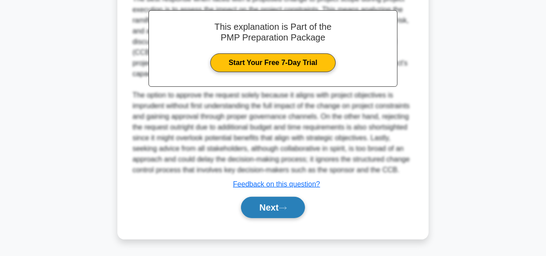
click at [274, 204] on button "Next" at bounding box center [273, 207] width 64 height 21
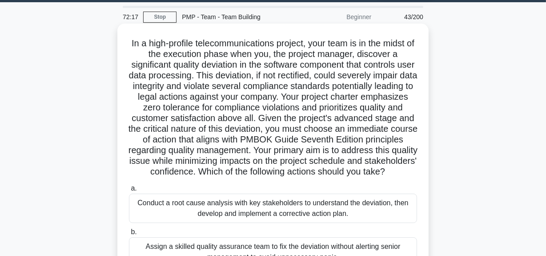
scroll to position [40, 0]
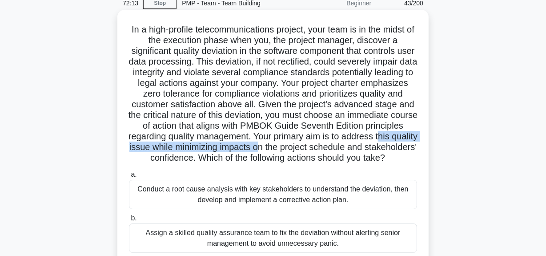
drag, startPoint x: 237, startPoint y: 150, endPoint x: 223, endPoint y: 166, distance: 21.1
click at [413, 147] on h5 "In a high-profile telecommunications project, your team is in the midst of the …" at bounding box center [273, 94] width 290 height 140
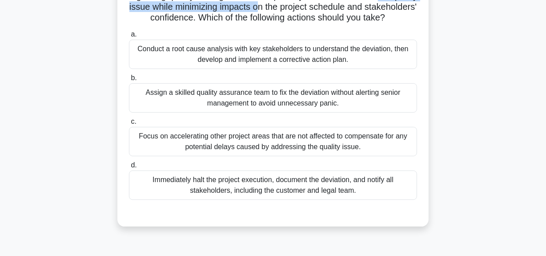
scroll to position [202, 0]
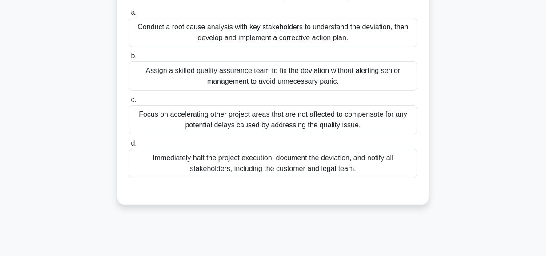
click at [286, 45] on div "Conduct a root cause analysis with key stakeholders to understand the deviation…" at bounding box center [273, 32] width 288 height 29
click at [129, 16] on input "a. Conduct a root cause analysis with key stakeholders to understand the deviat…" at bounding box center [129, 13] width 0 height 6
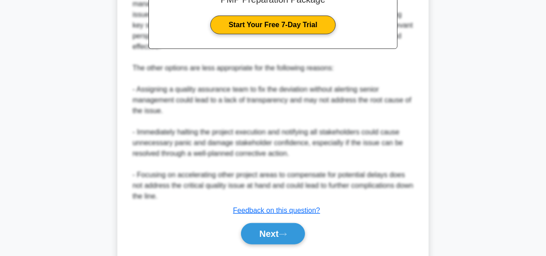
scroll to position [485, 0]
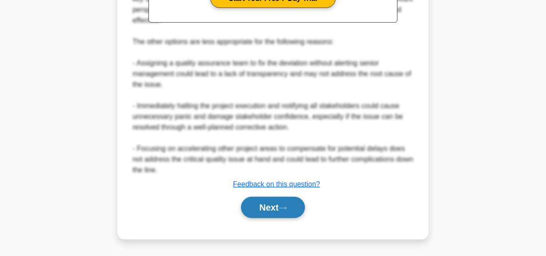
click at [265, 212] on button "Next" at bounding box center [273, 207] width 64 height 21
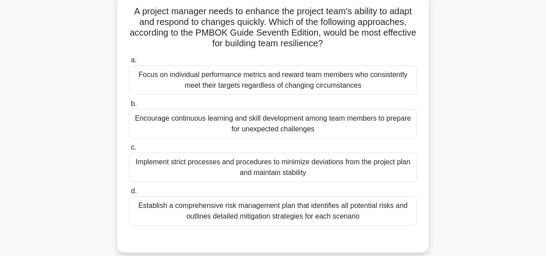
scroll to position [22, 0]
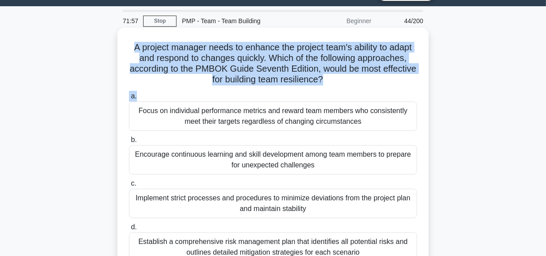
drag, startPoint x: 128, startPoint y: 47, endPoint x: 370, endPoint y: 92, distance: 246.1
click at [370, 92] on div "A project manager needs to enhance the project team's ability to adapt and resp…" at bounding box center [273, 157] width 304 height 253
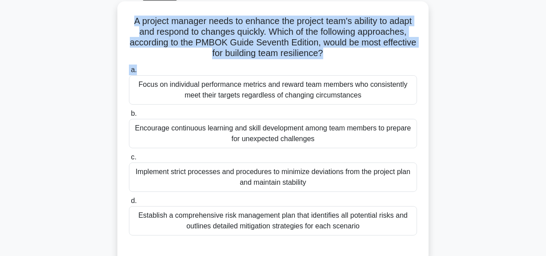
scroll to position [62, 0]
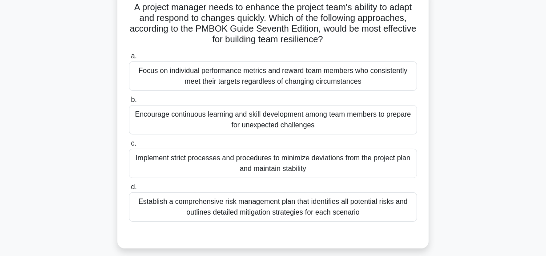
click at [326, 113] on div "Encourage continuous learning and skill development among team members to prepa…" at bounding box center [273, 119] width 288 height 29
click at [129, 103] on input "b. Encourage continuous learning and skill development among team members to pr…" at bounding box center [129, 100] width 0 height 6
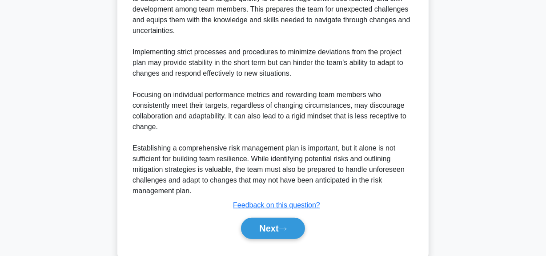
scroll to position [356, 0]
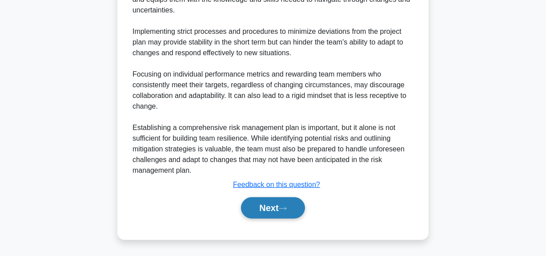
click at [266, 205] on button "Next" at bounding box center [273, 207] width 64 height 21
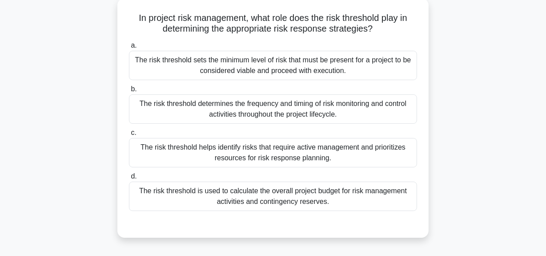
scroll to position [0, 0]
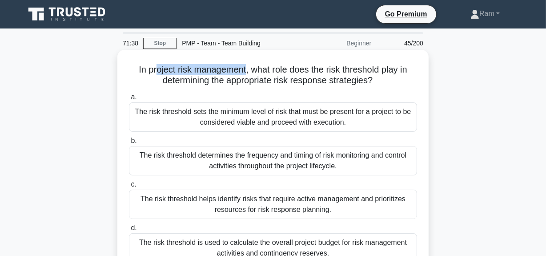
drag, startPoint x: 152, startPoint y: 71, endPoint x: 244, endPoint y: 69, distance: 92.1
click at [244, 69] on h5 "In project risk management, what role does the risk threshold play in determini…" at bounding box center [273, 75] width 290 height 22
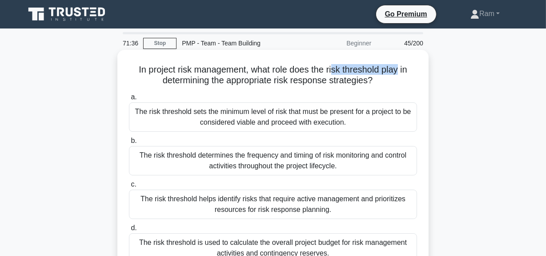
drag, startPoint x: 334, startPoint y: 71, endPoint x: 400, endPoint y: 74, distance: 66.8
click at [400, 74] on h5 "In project risk management, what role does the risk threshold play in determini…" at bounding box center [273, 75] width 290 height 22
click at [330, 118] on div "The risk threshold sets the minimum level of risk that must be present for a pr…" at bounding box center [273, 116] width 288 height 29
click at [129, 100] on input "a. The risk threshold sets the minimum level of risk that must be present for a…" at bounding box center [129, 97] width 0 height 6
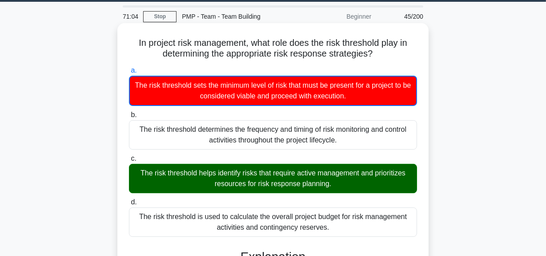
scroll to position [80, 0]
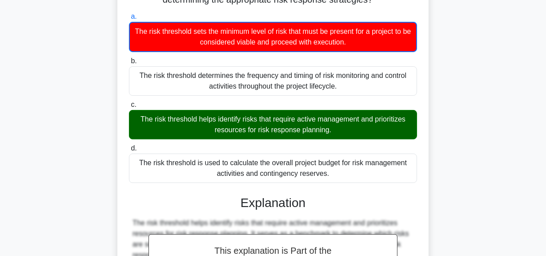
drag, startPoint x: 136, startPoint y: 120, endPoint x: 342, endPoint y: 129, distance: 206.6
click at [342, 129] on div "The risk threshold helps identify risks that require active management and prio…" at bounding box center [273, 124] width 288 height 29
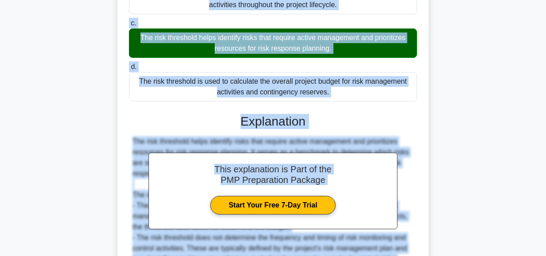
scroll to position [192, 0]
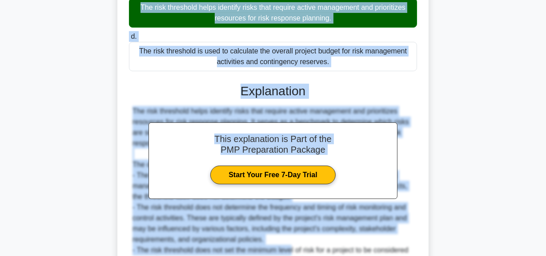
drag, startPoint x: 134, startPoint y: 71, endPoint x: 341, endPoint y: 62, distance: 206.5
click at [341, 62] on div "In project risk management, what role does the risk threshold play in determini…" at bounding box center [273, 104] width 304 height 486
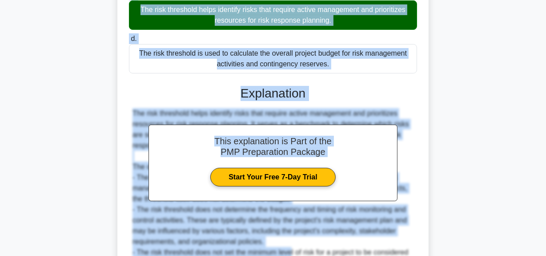
copy div "In project risk management, what role does the risk threshold play in determini…"
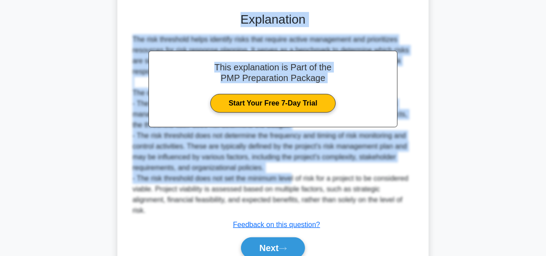
scroll to position [293, 0]
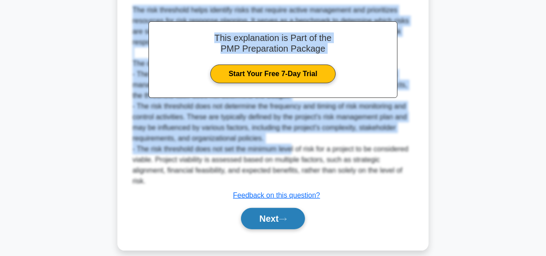
click at [265, 208] on button "Next" at bounding box center [273, 218] width 64 height 21
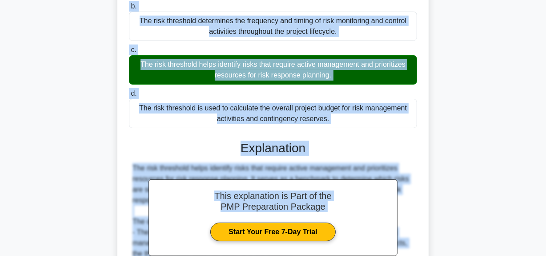
scroll to position [0, 0]
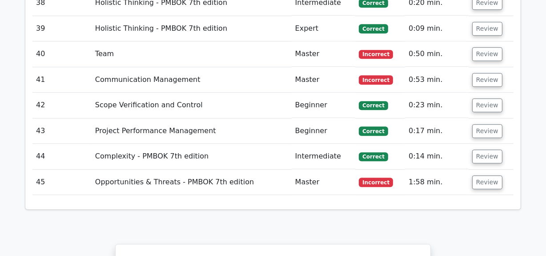
scroll to position [2345, 0]
